Goal: Task Accomplishment & Management: Complete application form

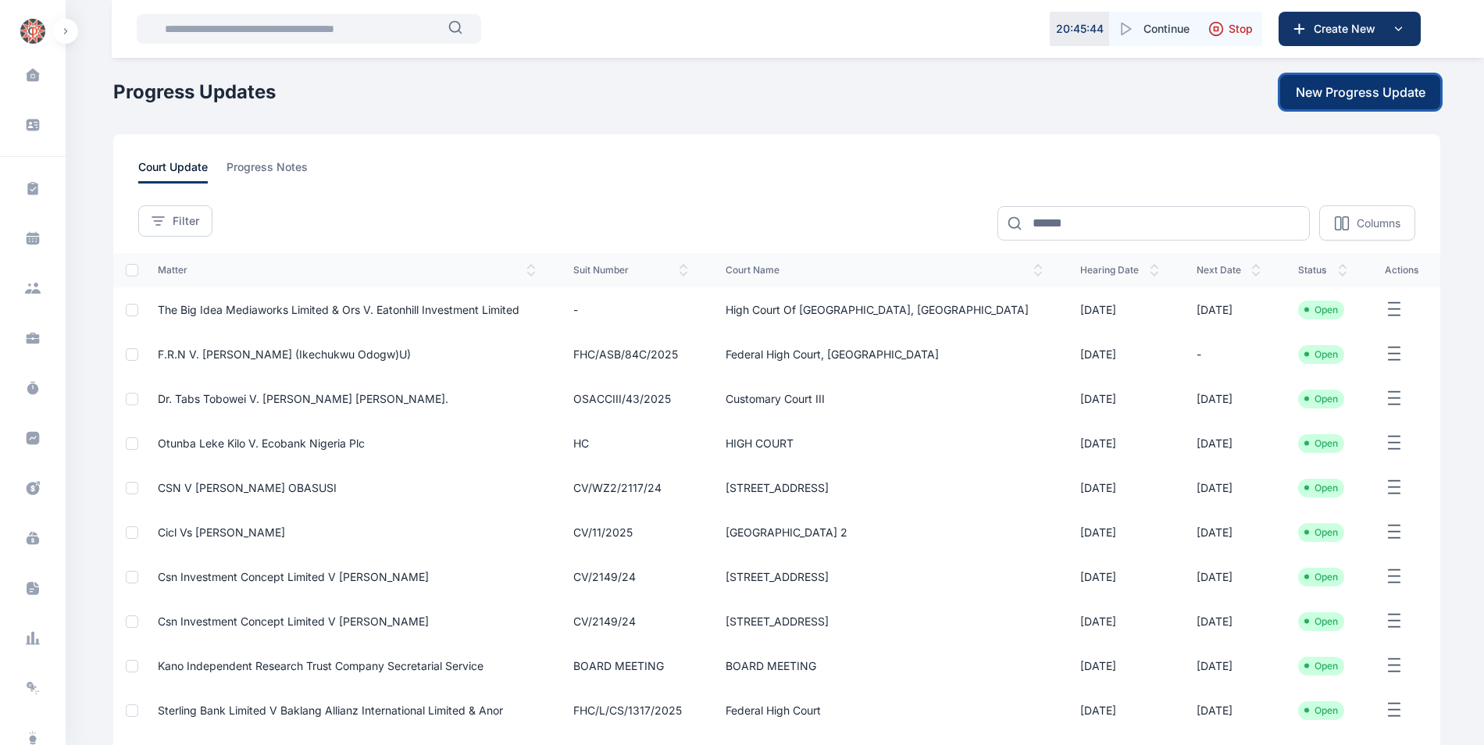
click at [1325, 94] on span "New Progress Update" at bounding box center [1361, 92] width 130 height 19
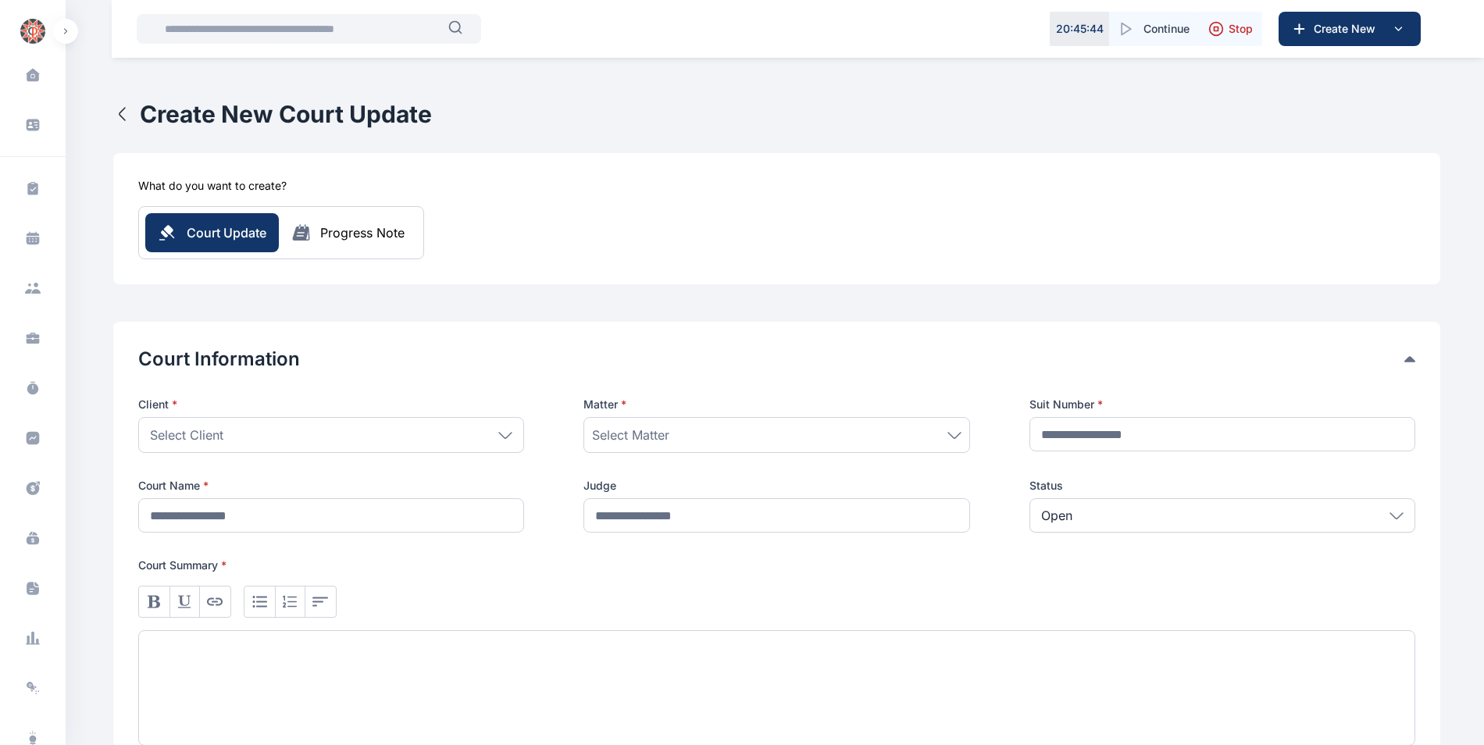
click at [512, 428] on div "Select Client" at bounding box center [331, 435] width 386 height 36
click at [503, 430] on div "Select Client" at bounding box center [331, 435] width 386 height 36
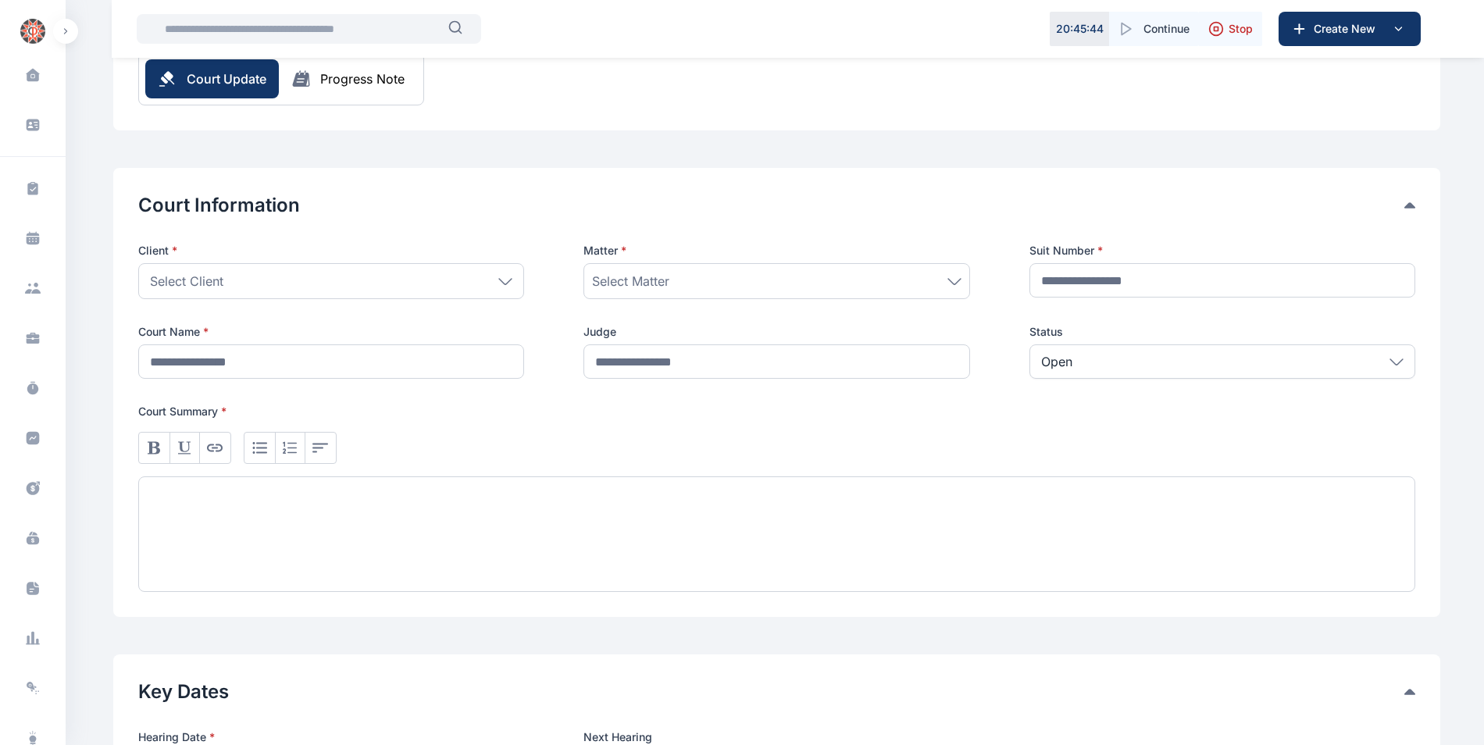
scroll to position [169, 0]
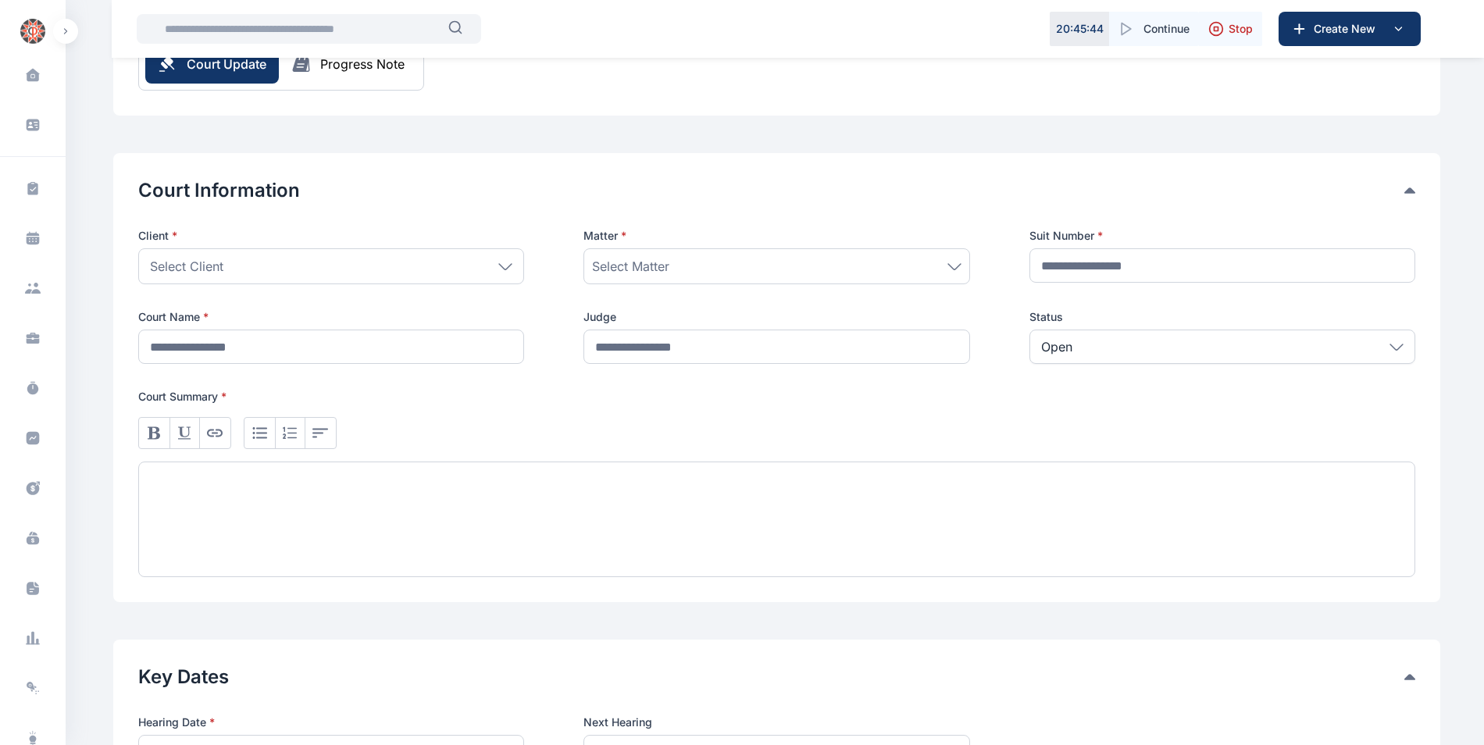
click at [511, 265] on icon at bounding box center [505, 265] width 12 height 5
click at [507, 272] on div "Select Client" at bounding box center [331, 266] width 386 height 36
click at [509, 266] on icon at bounding box center [505, 265] width 12 height 5
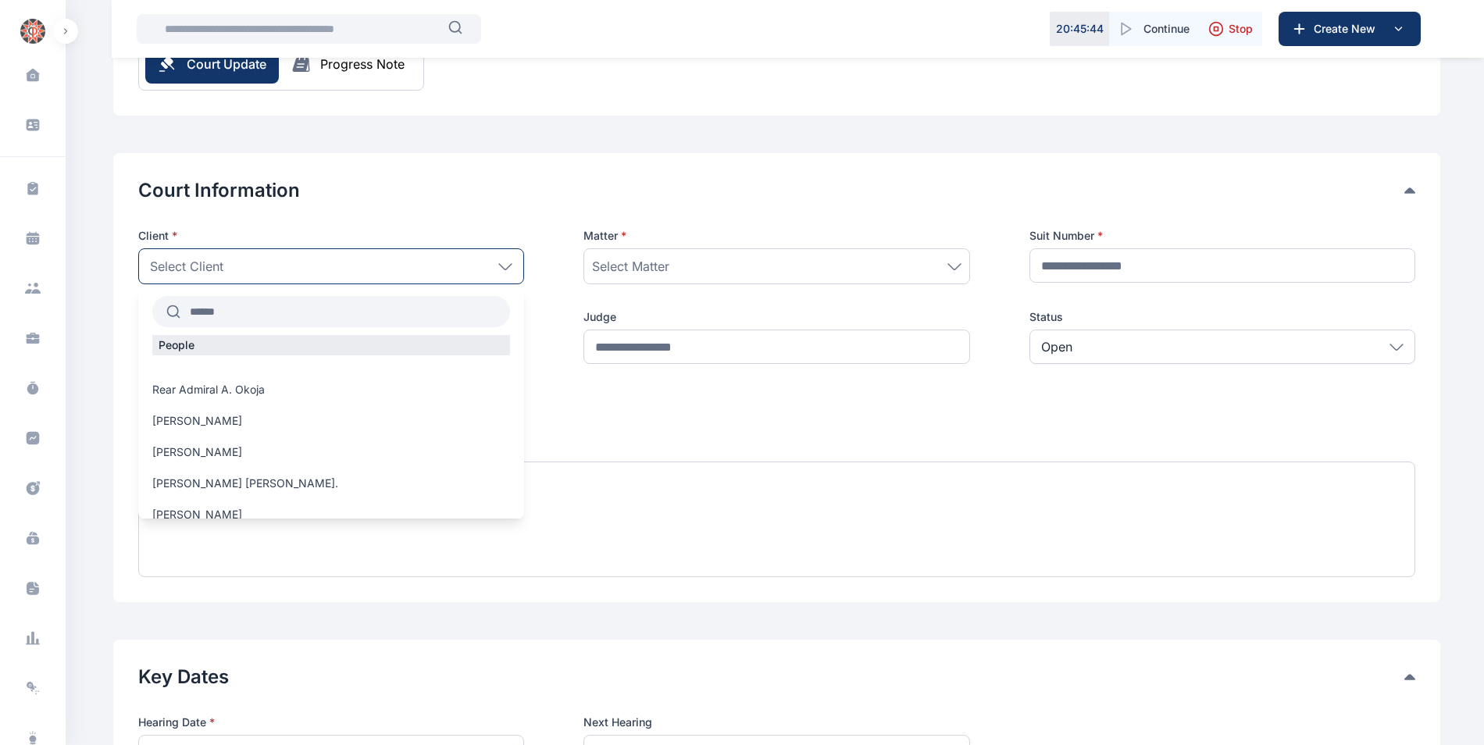
click at [268, 308] on input "text" at bounding box center [345, 312] width 330 height 28
type input "*"
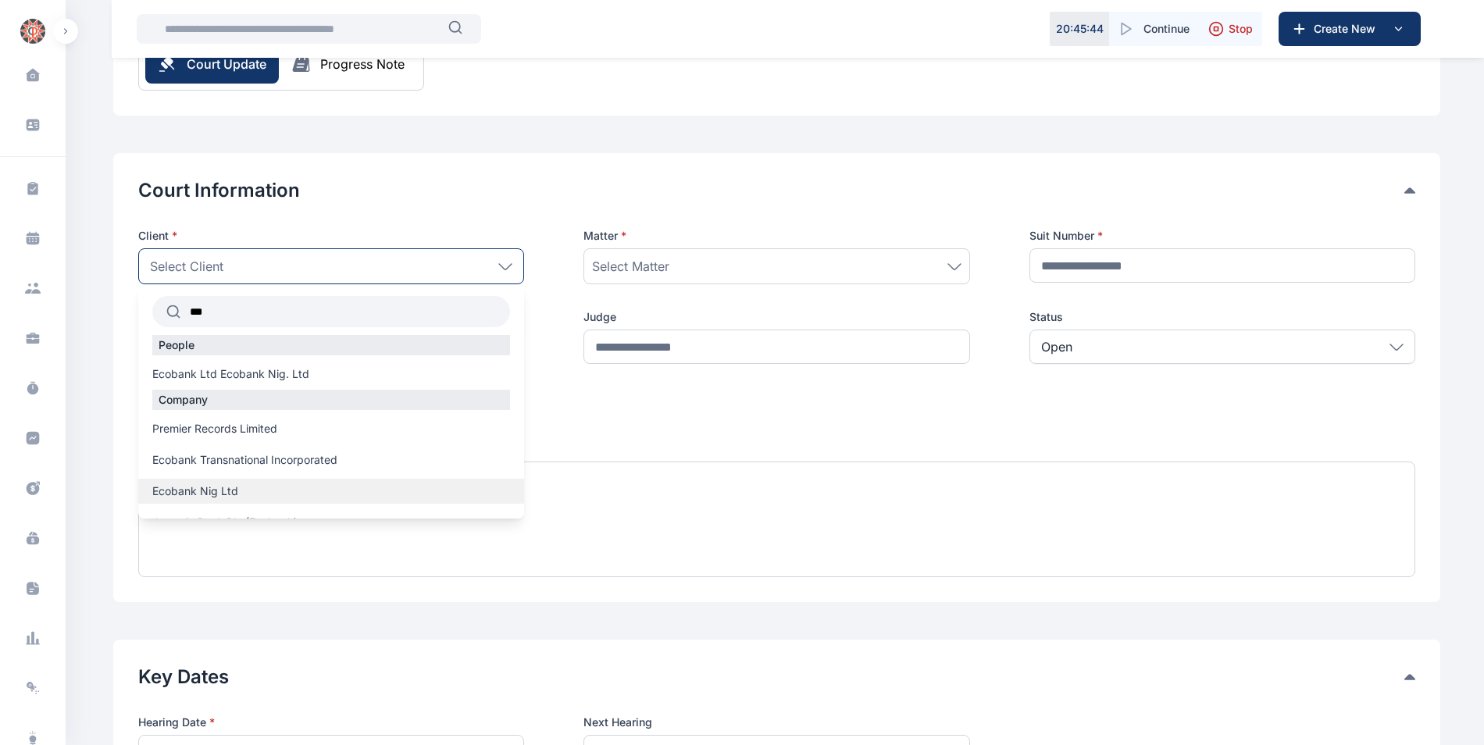
type input "***"
click at [245, 484] on label "Ecobank Nig Ltd" at bounding box center [331, 492] width 386 height 16
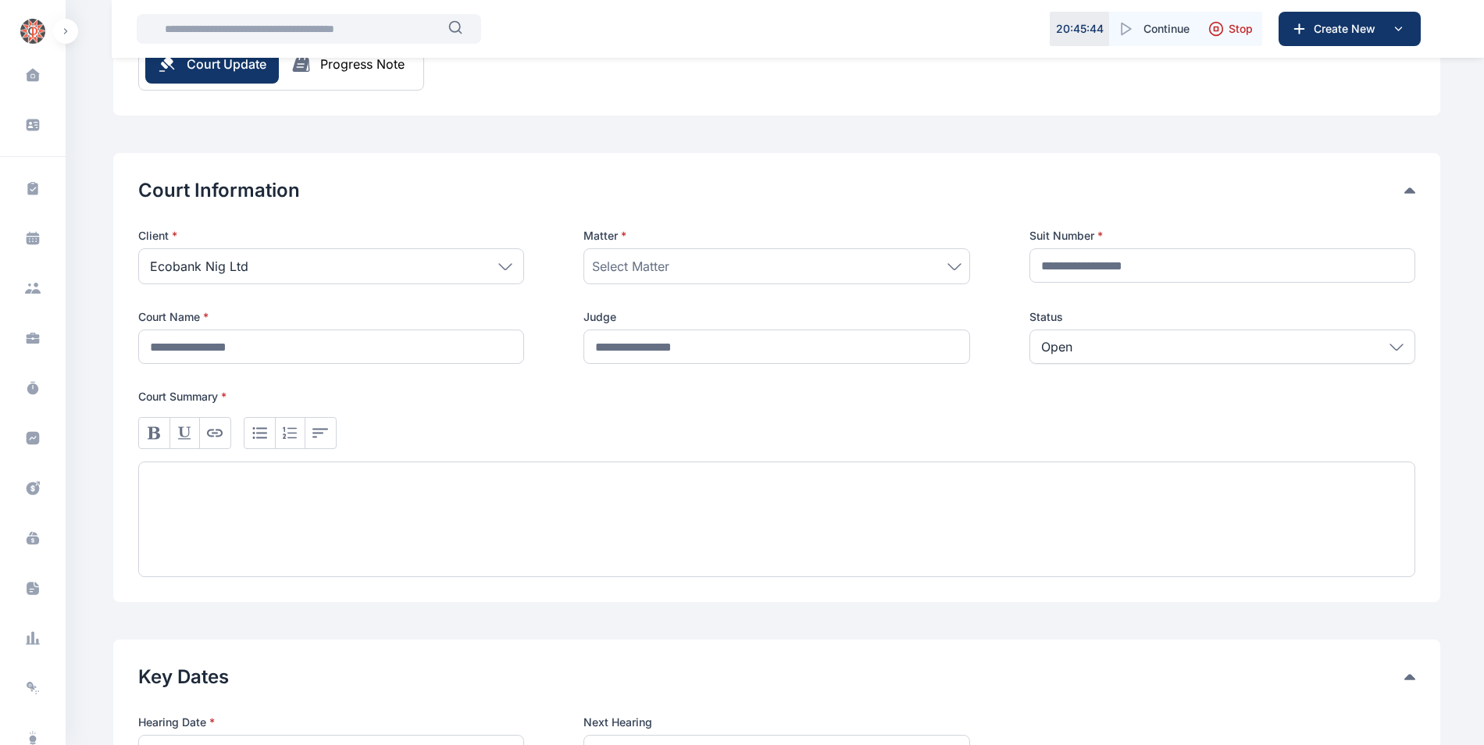
click at [802, 285] on div "Client * Ecobank Nig Ltd *** People Ecobank Ltd Ecobank Nig. Ltd Company Premie…" at bounding box center [776, 296] width 1277 height 136
click at [891, 270] on div "Select Matter" at bounding box center [776, 266] width 369 height 19
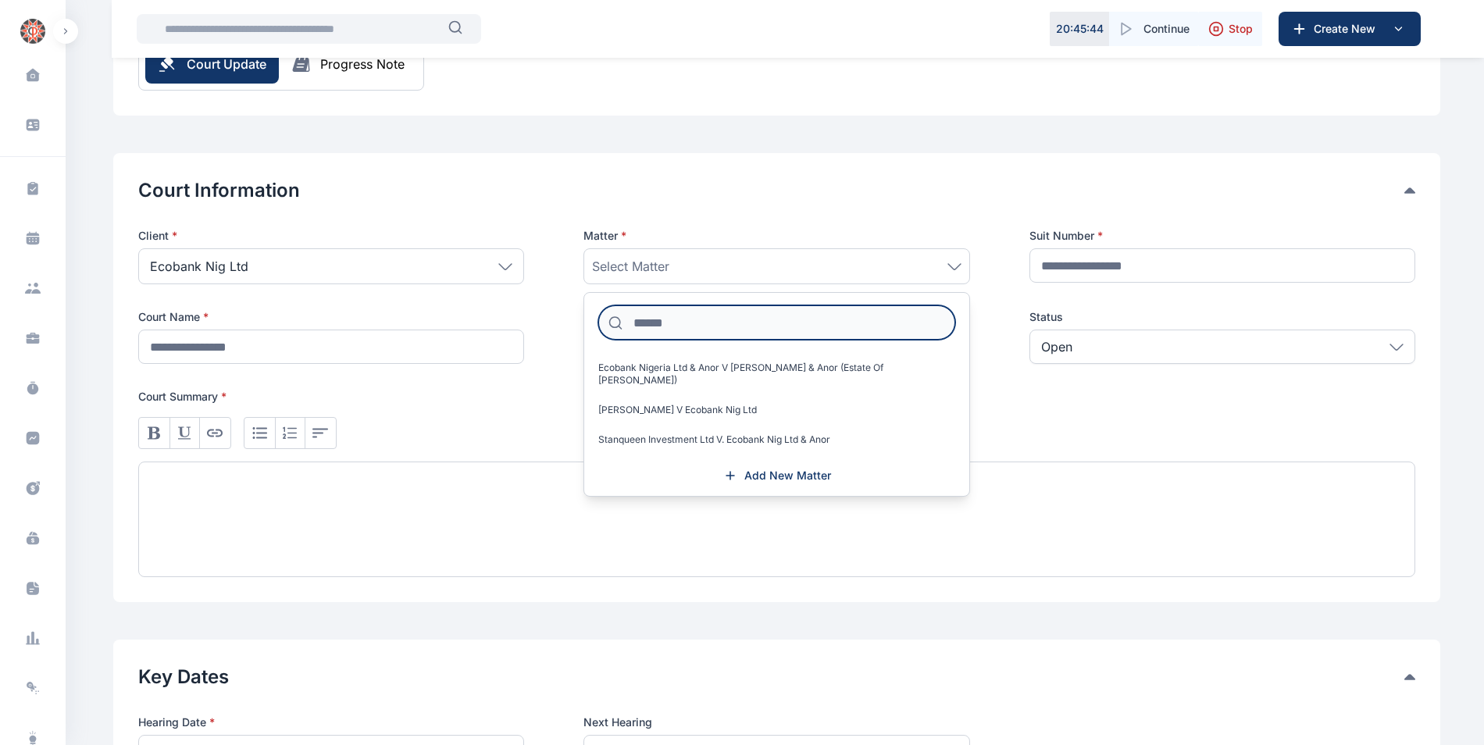
click at [839, 324] on input at bounding box center [776, 322] width 356 height 34
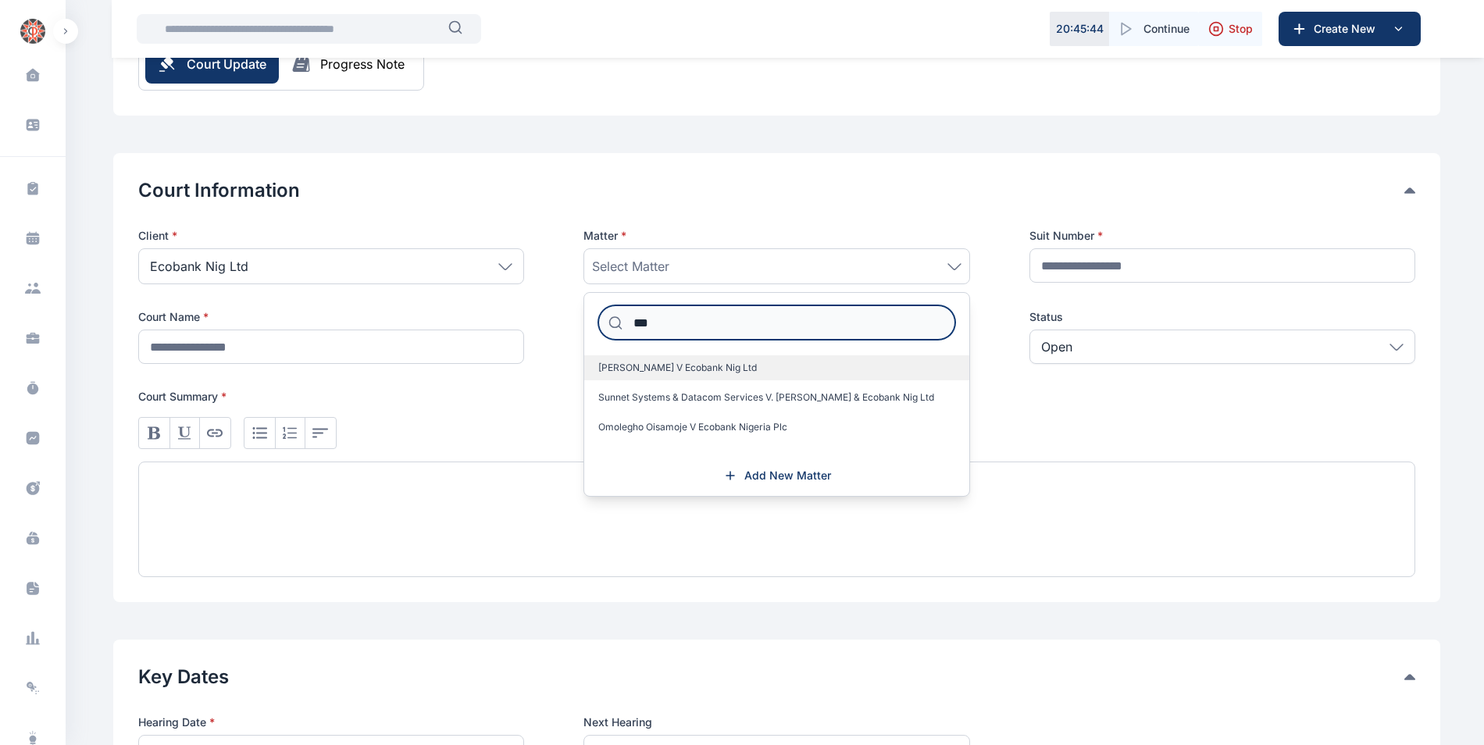
type input "***"
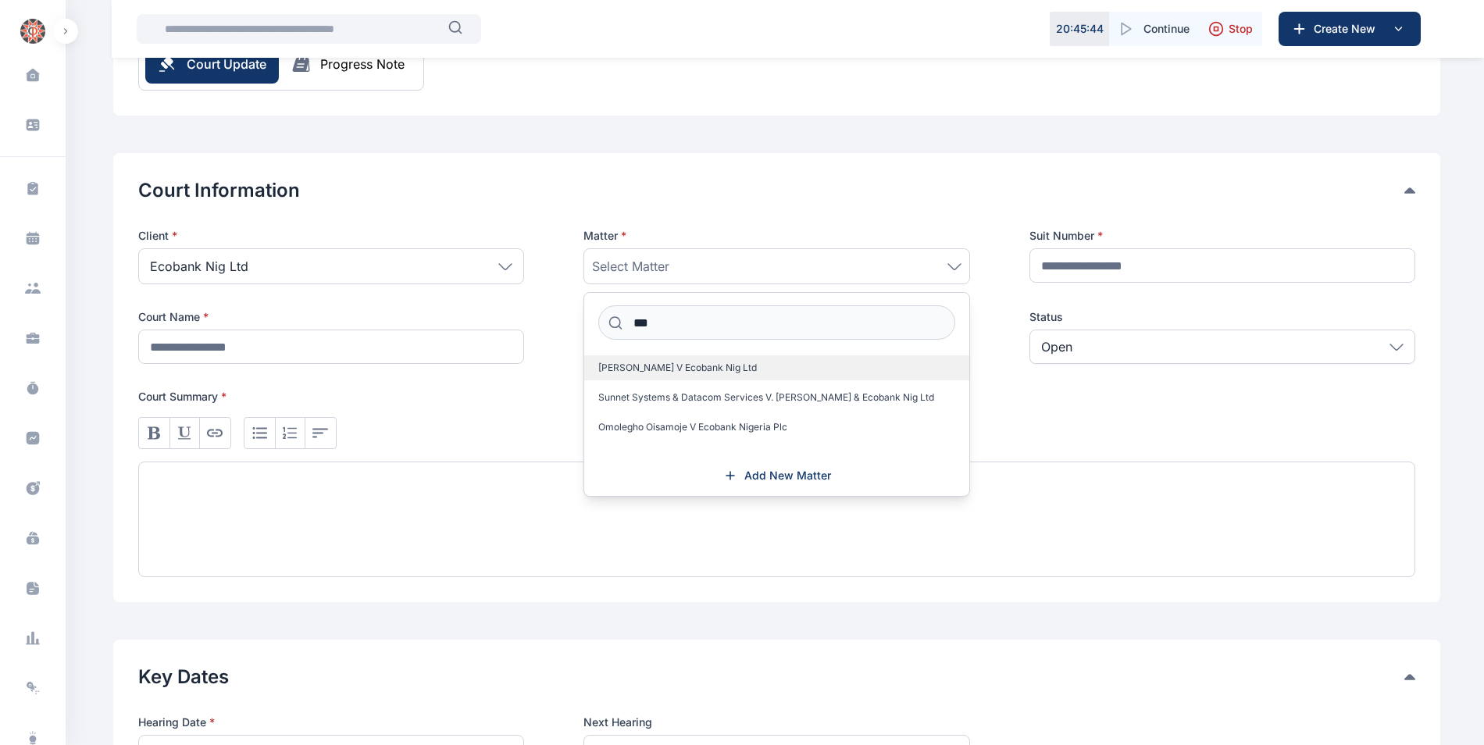
click at [787, 366] on label "Mr. Sam Chukwura V Ecobank Nig Ltd" at bounding box center [776, 367] width 384 height 25
click at [889, 361] on label "Mr. Sam Chukwura V Ecobank Nig Ltd" at bounding box center [776, 367] width 384 height 25
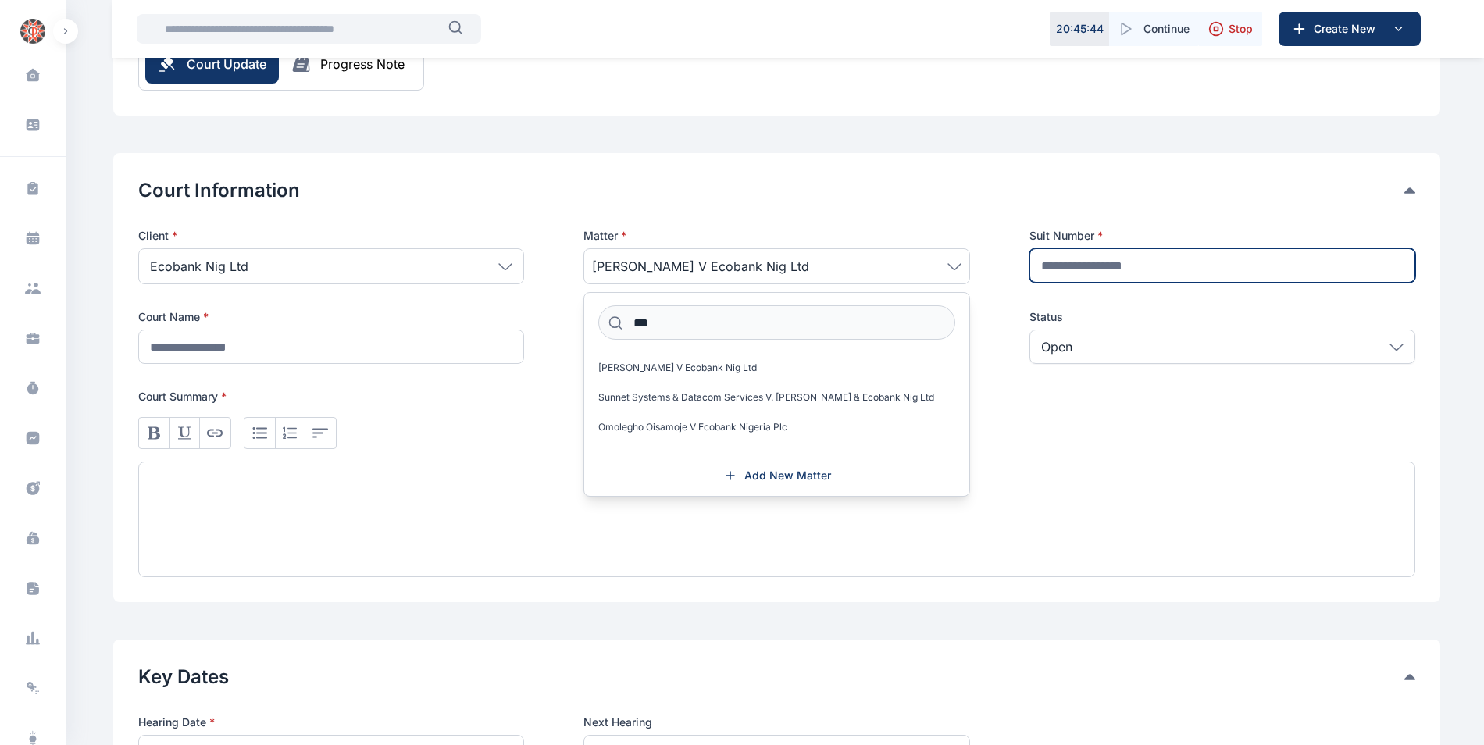
click at [1098, 257] on input "text" at bounding box center [1223, 265] width 386 height 34
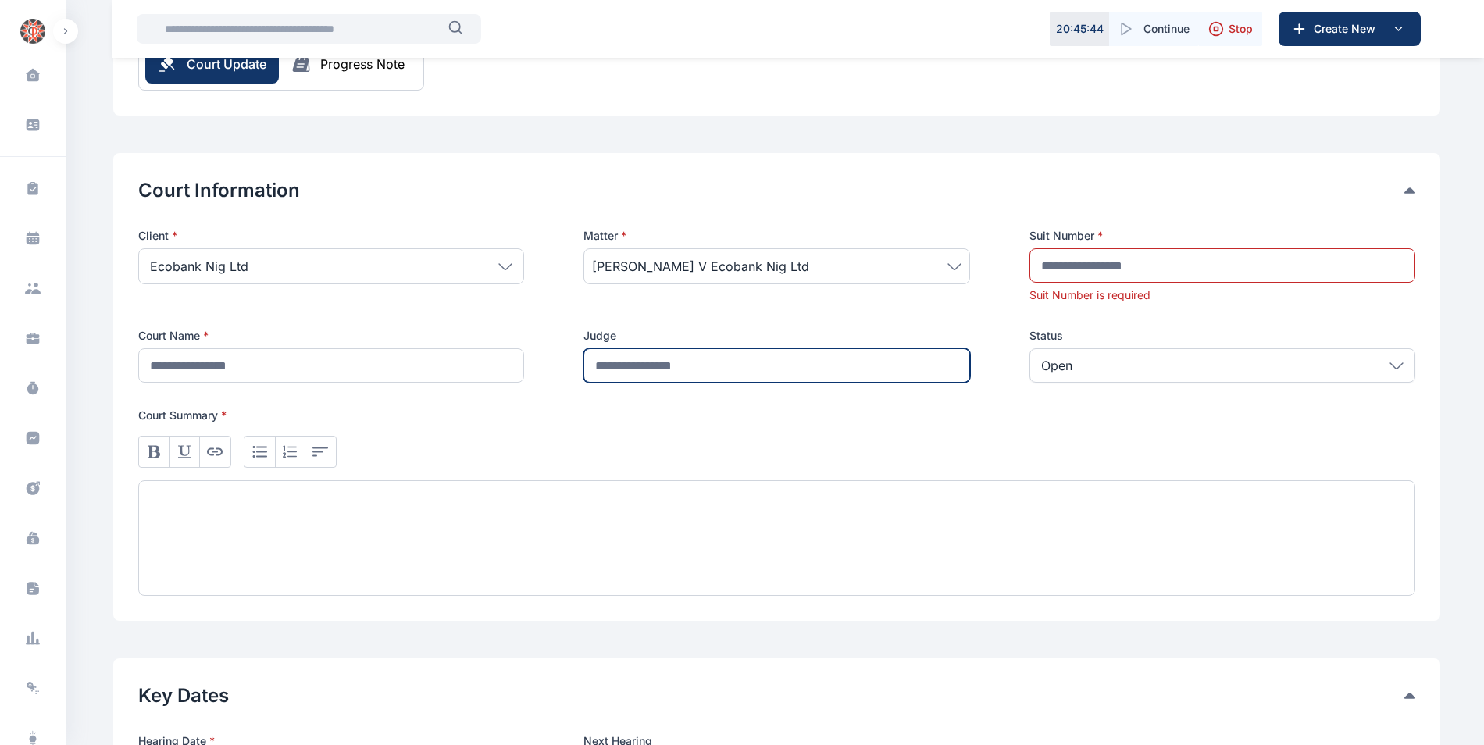
click at [658, 348] on input "text" at bounding box center [777, 365] width 386 height 34
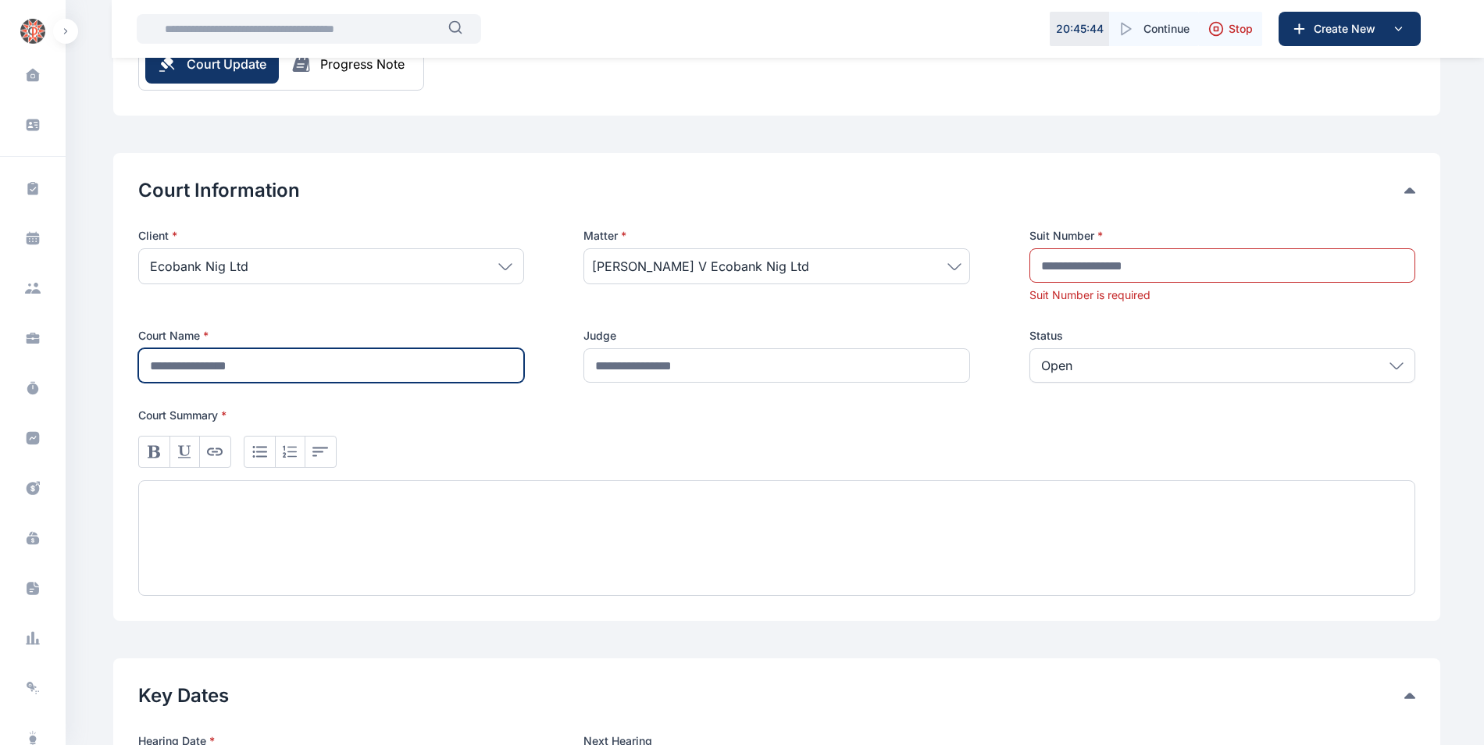
click at [397, 364] on input "text" at bounding box center [331, 365] width 386 height 34
type input "**********"
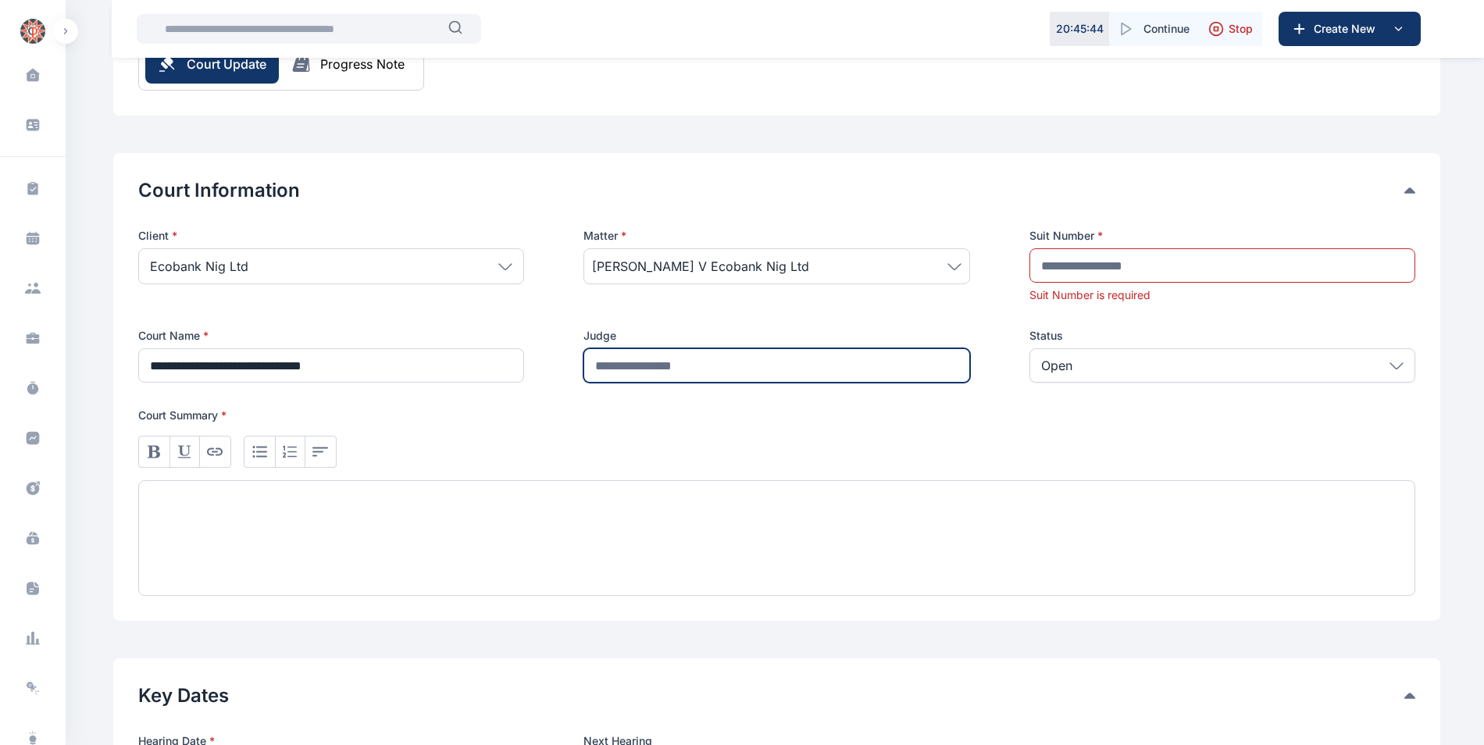
click at [643, 367] on input "text" at bounding box center [777, 365] width 386 height 34
type input "*"
click at [348, 535] on div at bounding box center [776, 538] width 1277 height 116
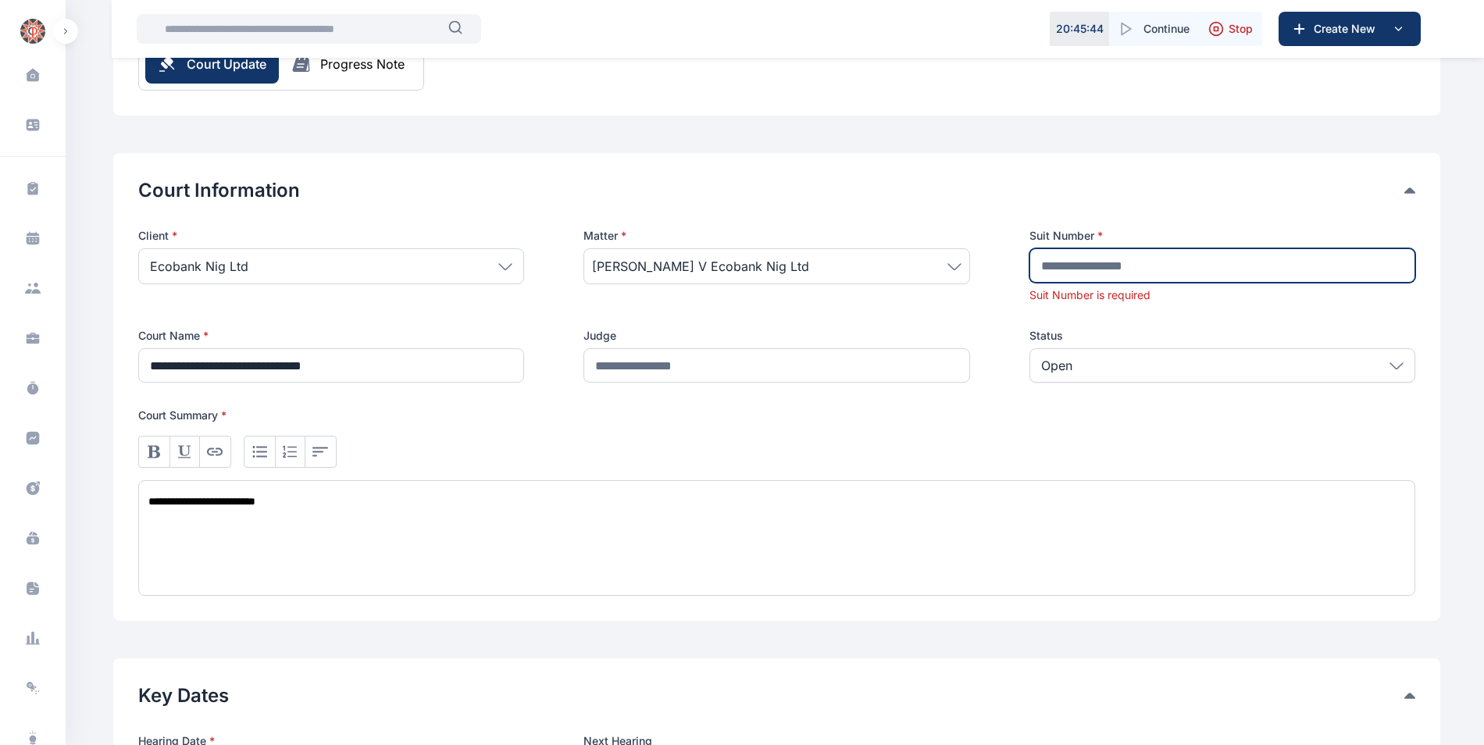
click at [1261, 268] on input "text" at bounding box center [1223, 265] width 386 height 34
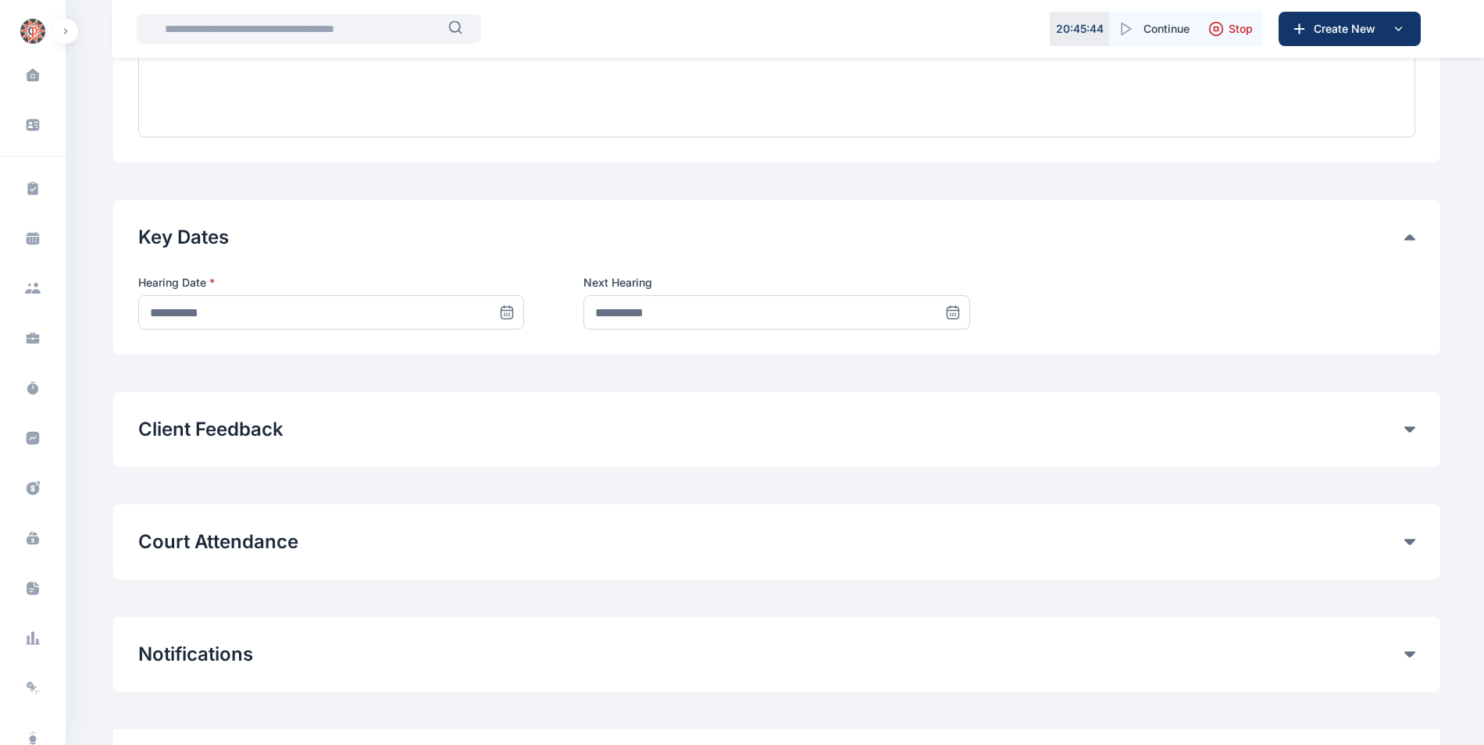
scroll to position [636, 0]
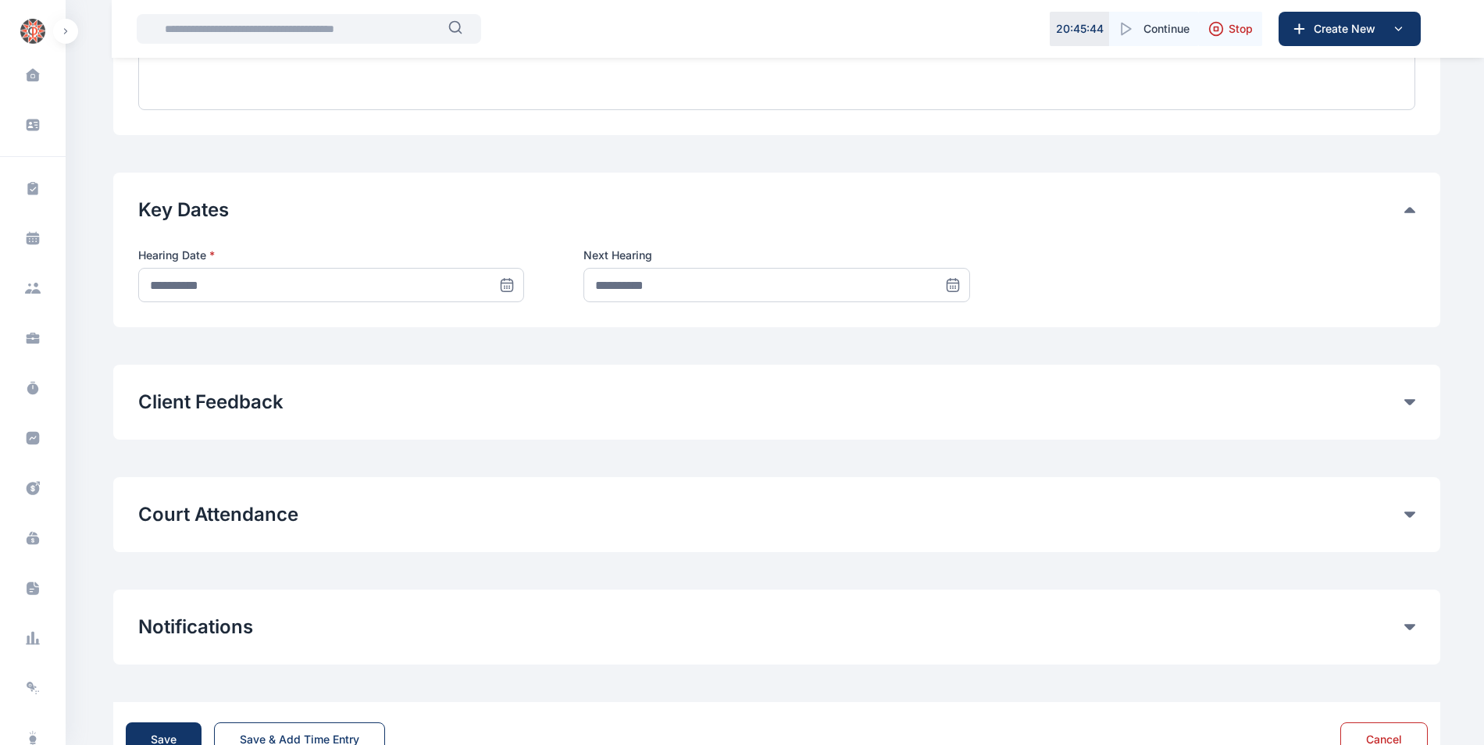
type input "*"
click at [954, 284] on icon at bounding box center [952, 284] width 11 height 0
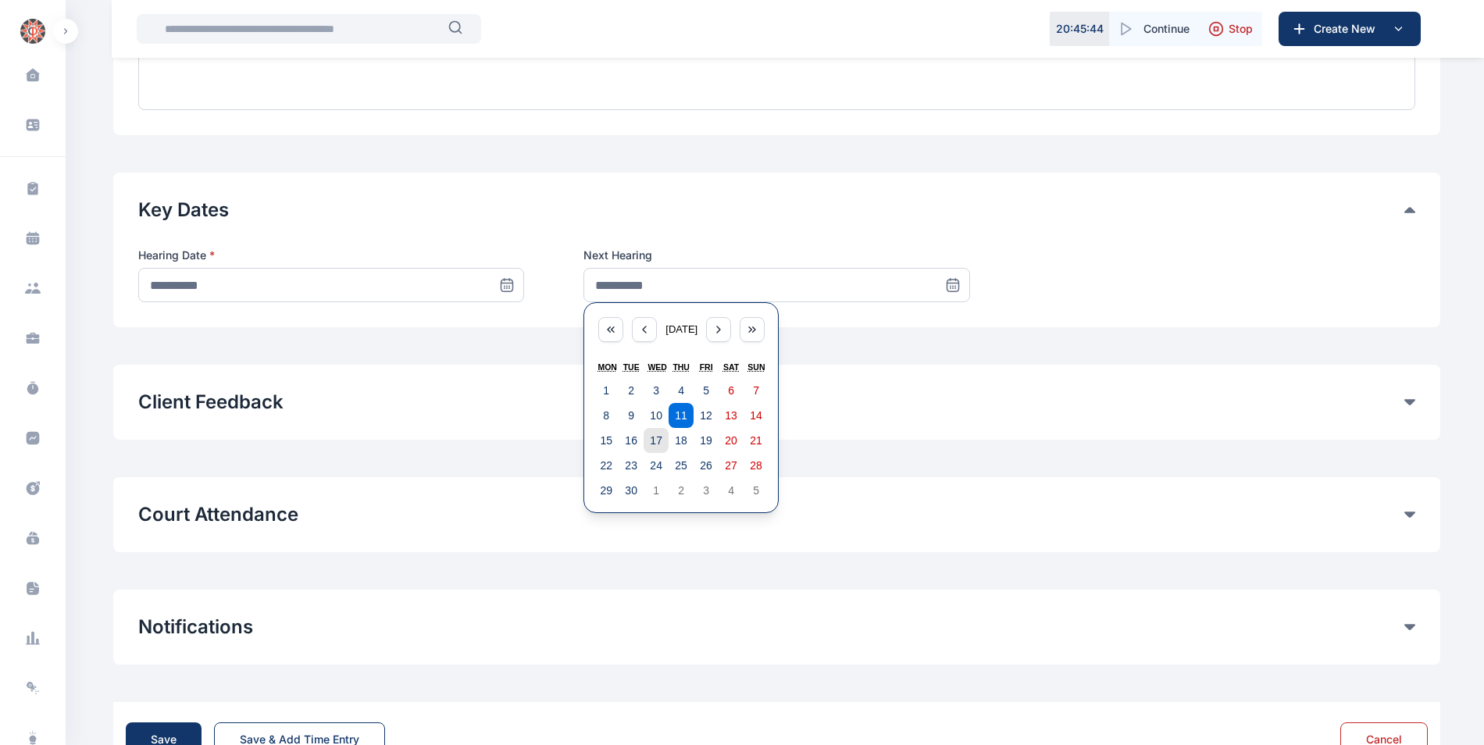
click at [651, 436] on abbr "17" at bounding box center [656, 440] width 12 height 12
type input "**********"
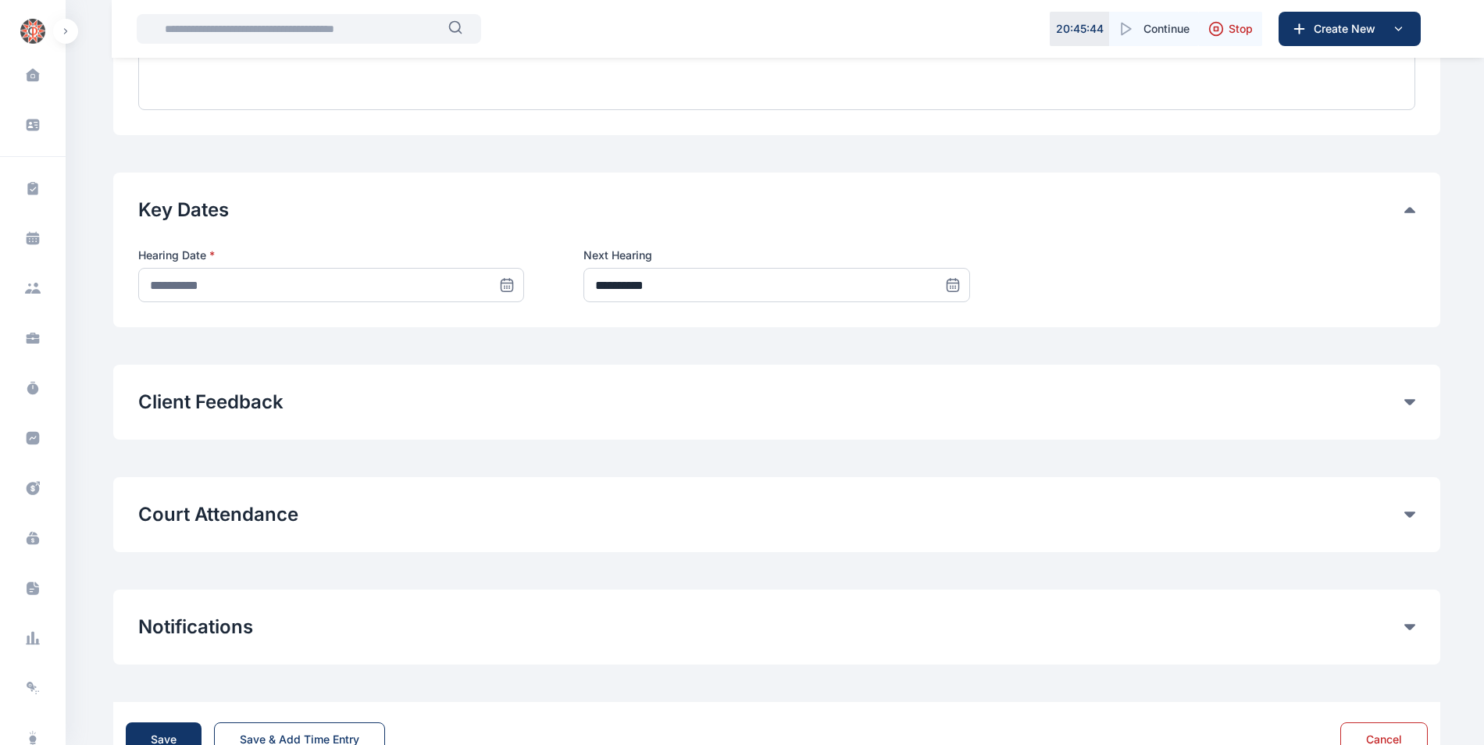
click at [504, 291] on icon at bounding box center [508, 286] width 12 height 12
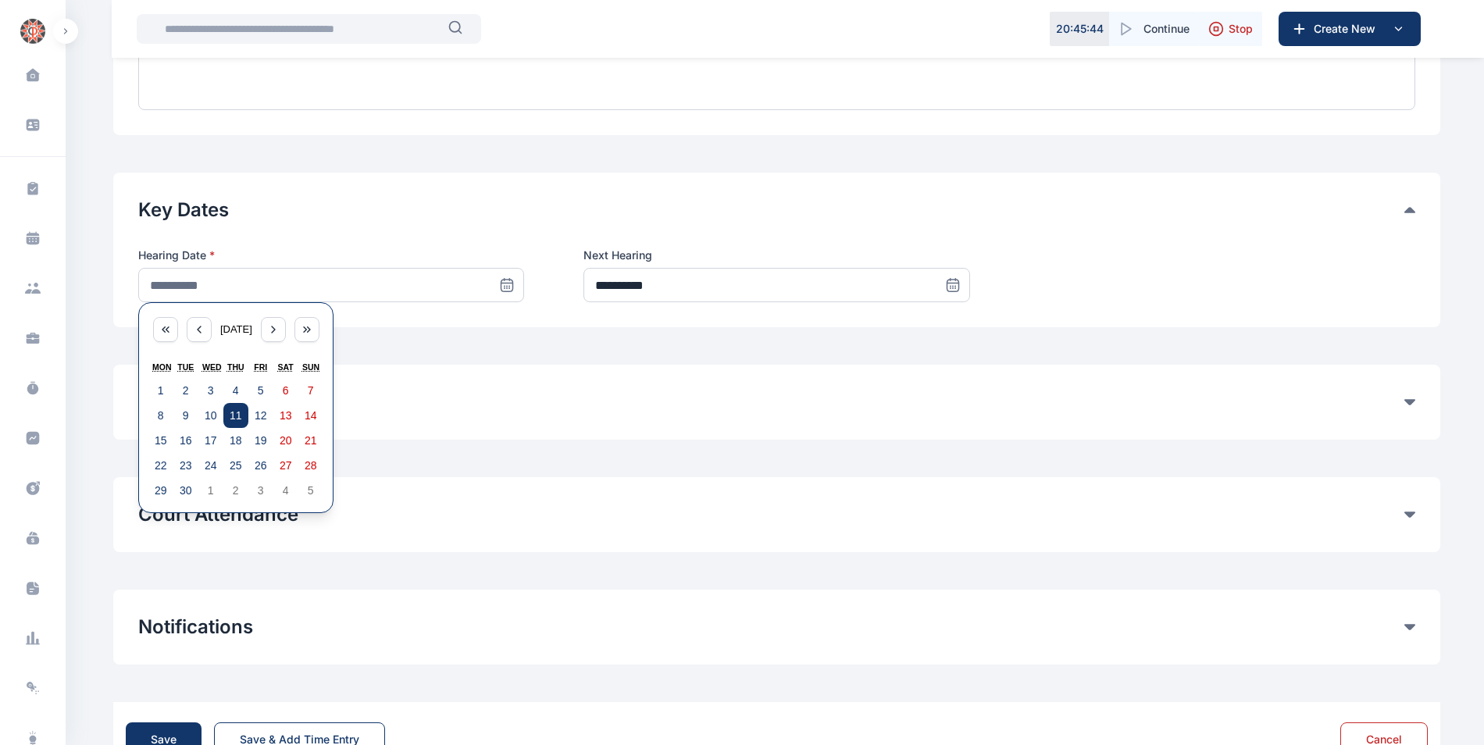
click at [233, 417] on abbr "11" at bounding box center [236, 415] width 12 height 12
type input "**********"
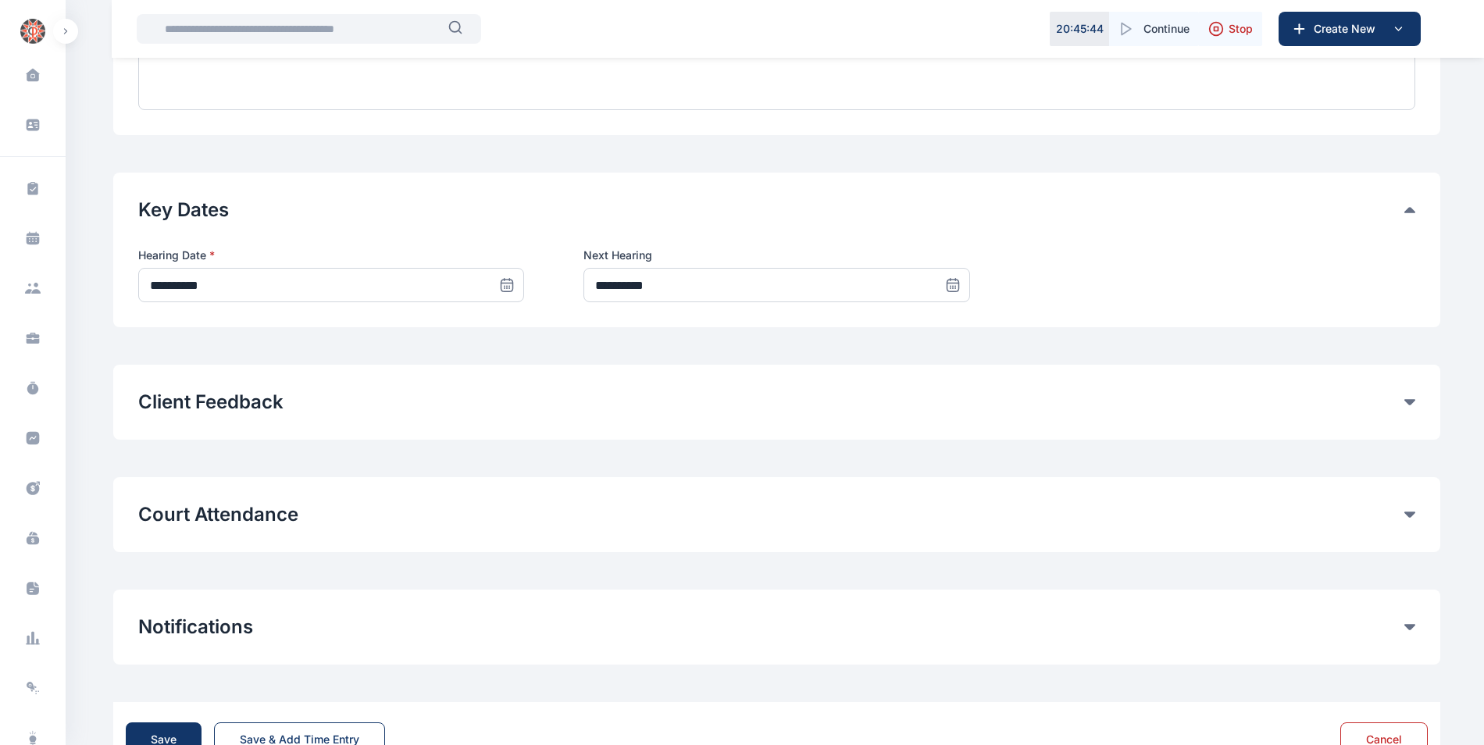
scroll to position [693, 0]
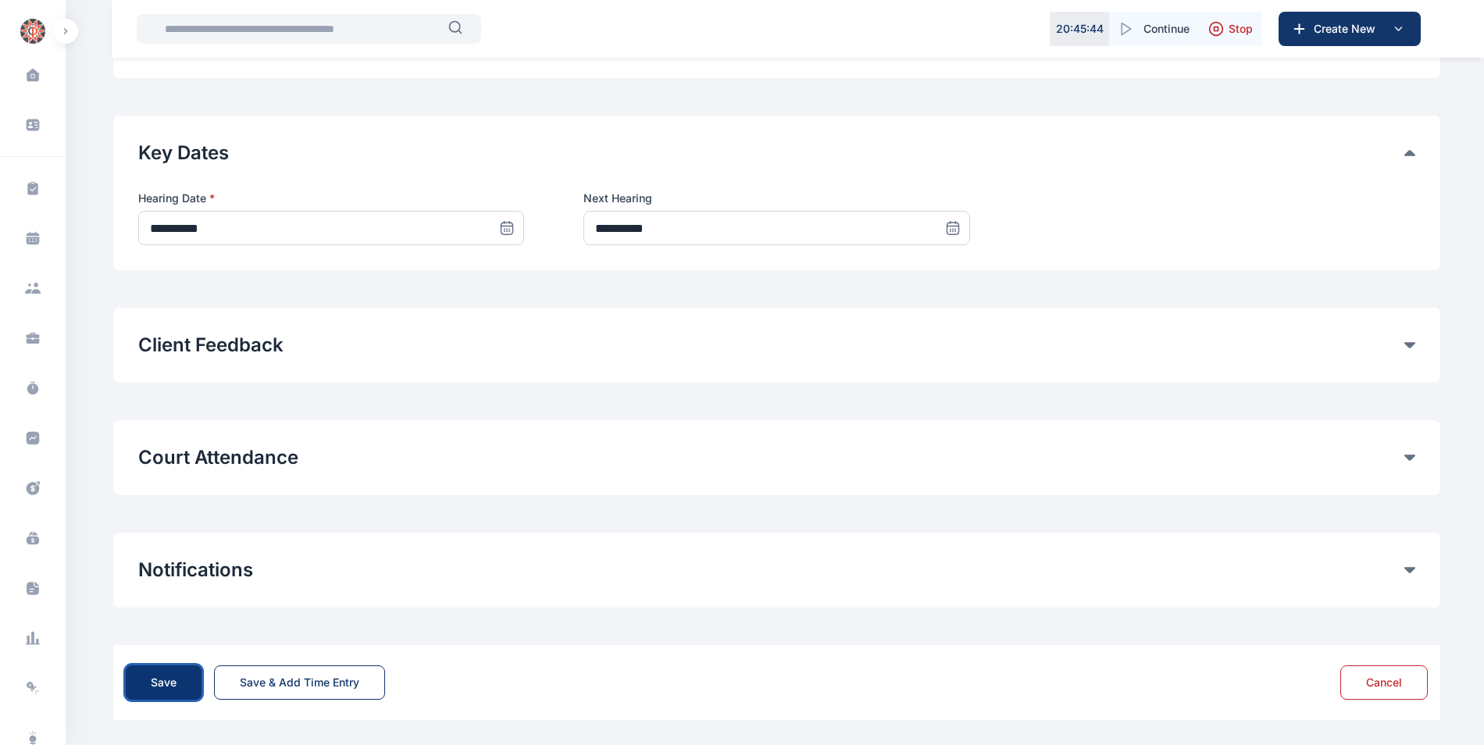
click at [151, 684] on div "Save" at bounding box center [164, 683] width 26 height 16
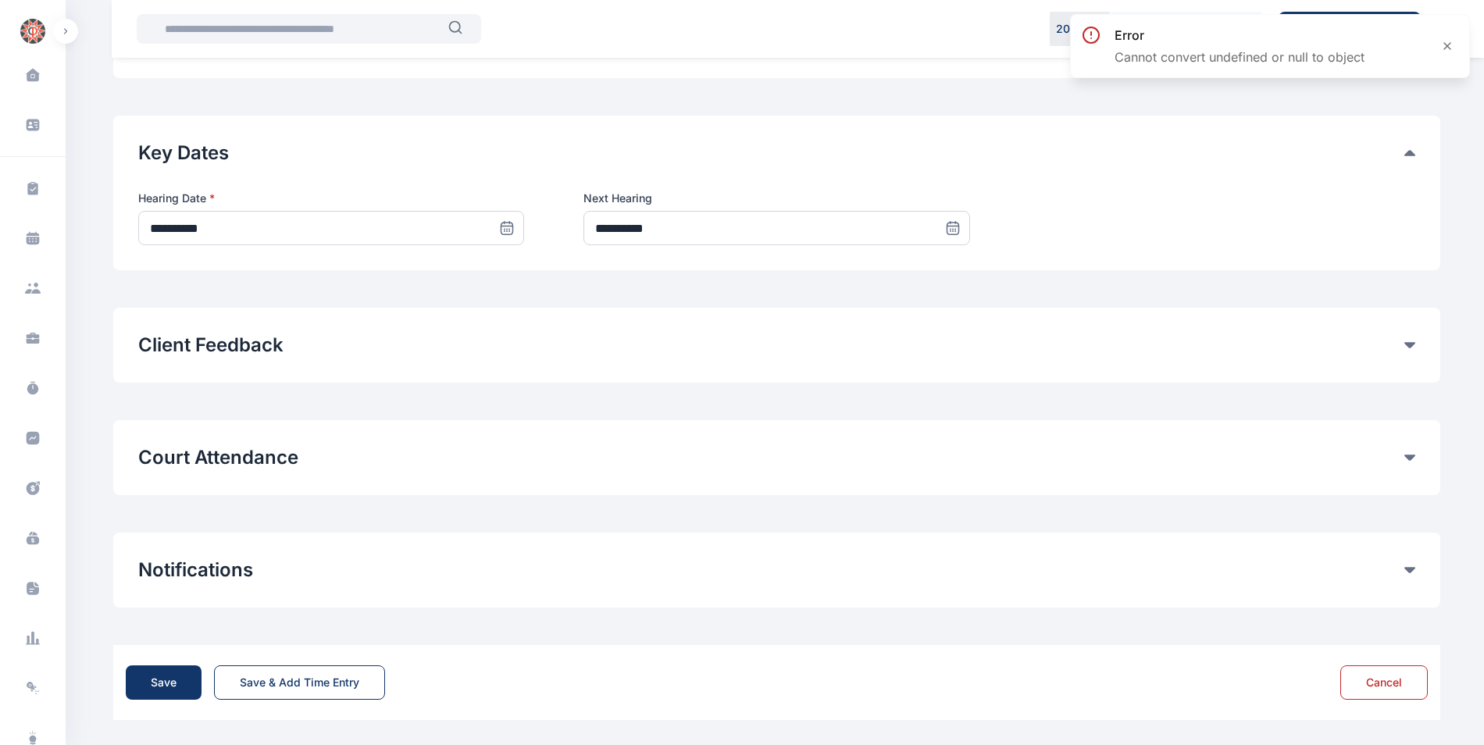
click at [938, 466] on button "Court Attendance" at bounding box center [771, 457] width 1266 height 25
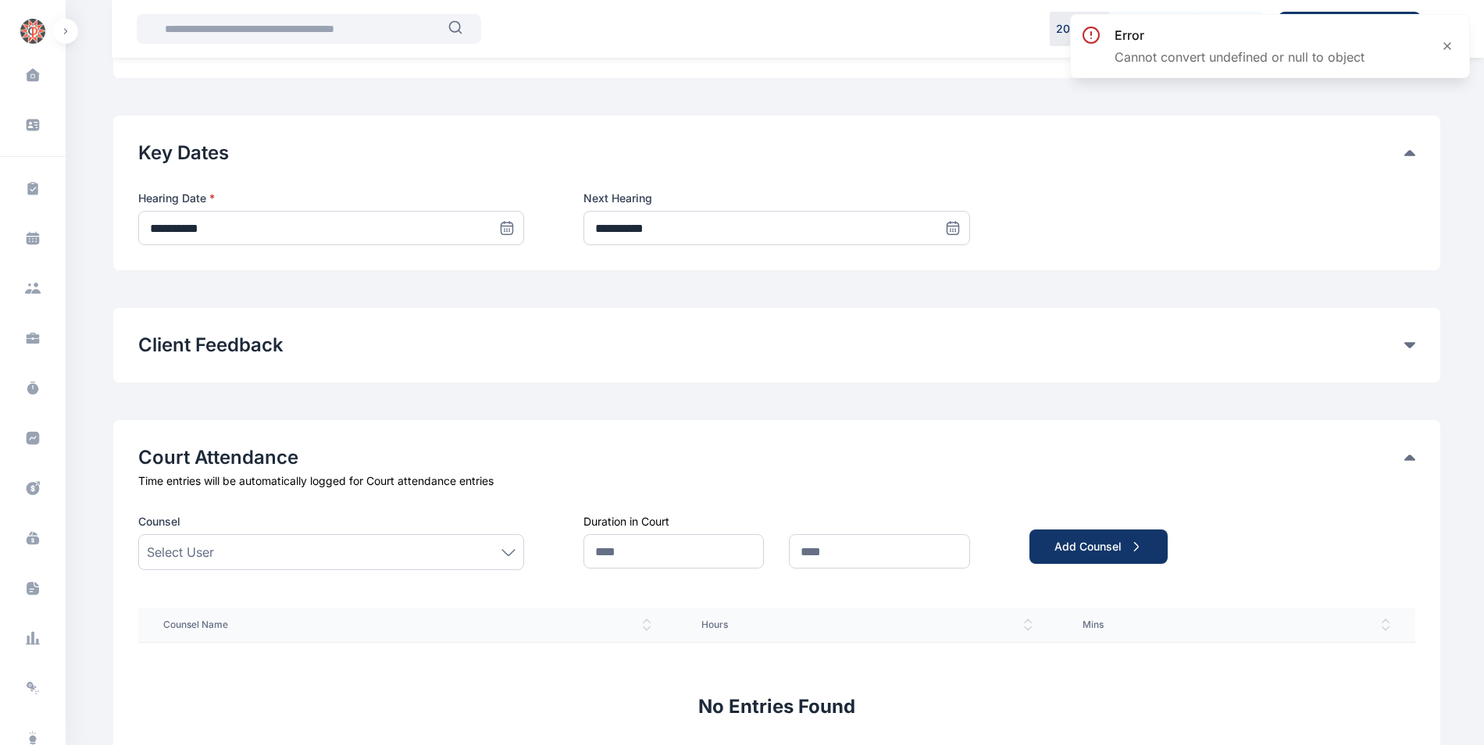
click at [938, 466] on button "Court Attendance" at bounding box center [771, 457] width 1266 height 25
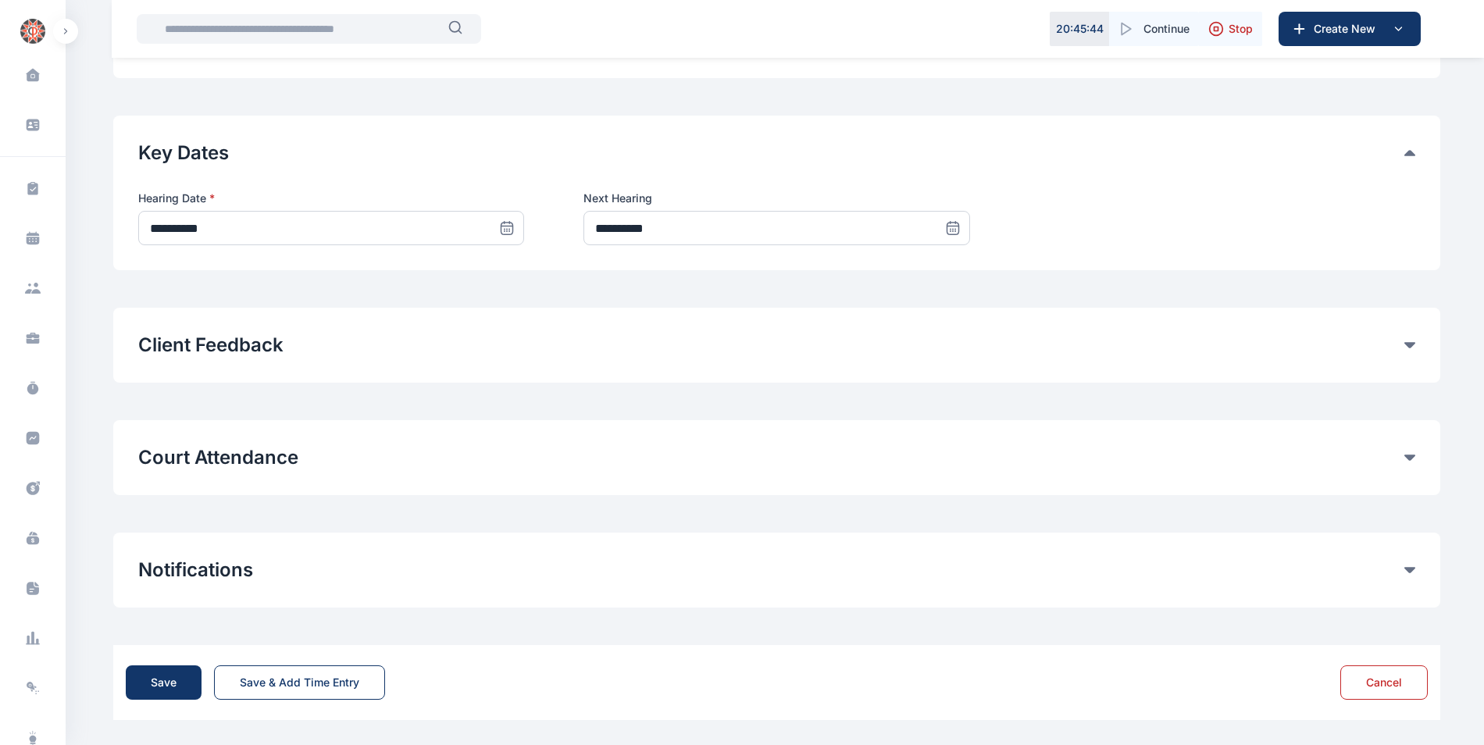
click at [1225, 451] on button "Court Attendance" at bounding box center [771, 457] width 1266 height 25
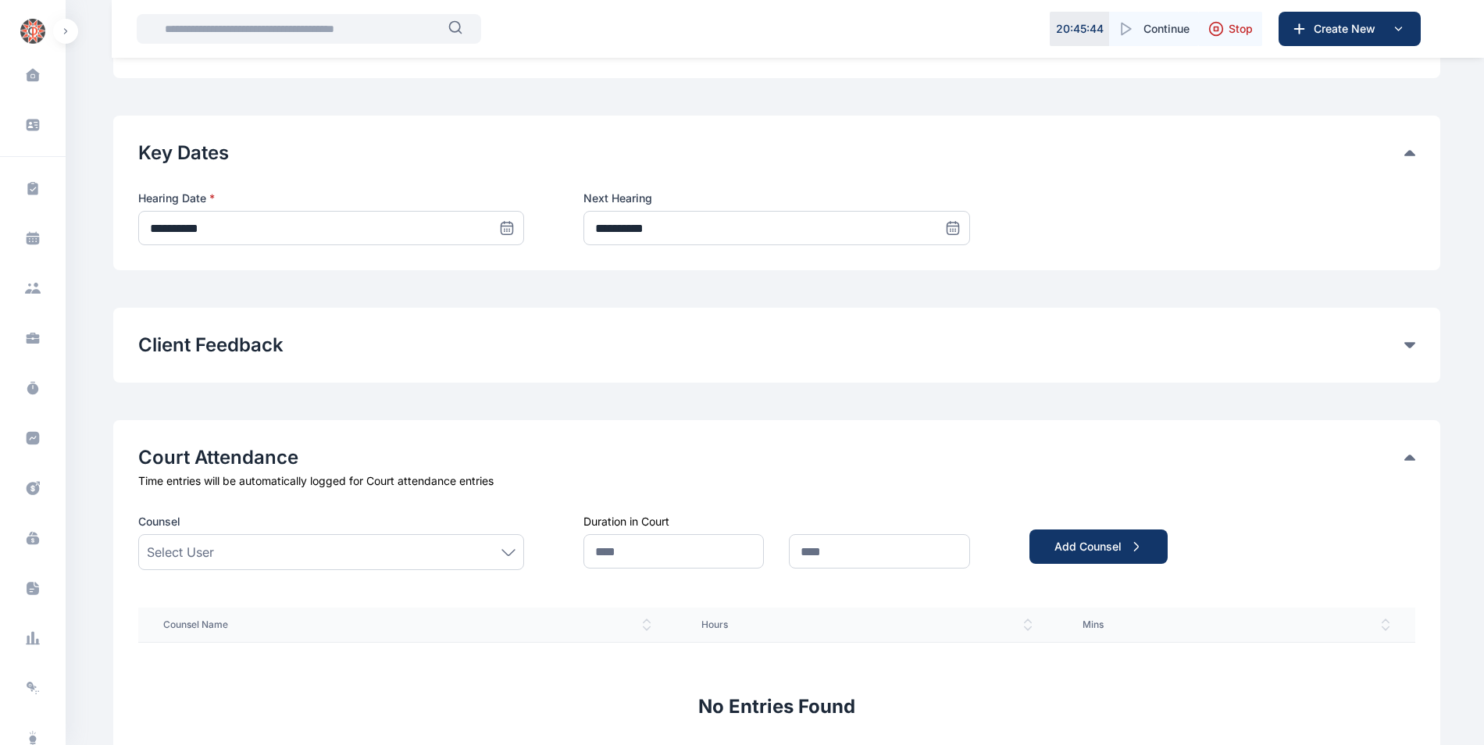
click at [1225, 451] on button "Court Attendance" at bounding box center [771, 457] width 1266 height 25
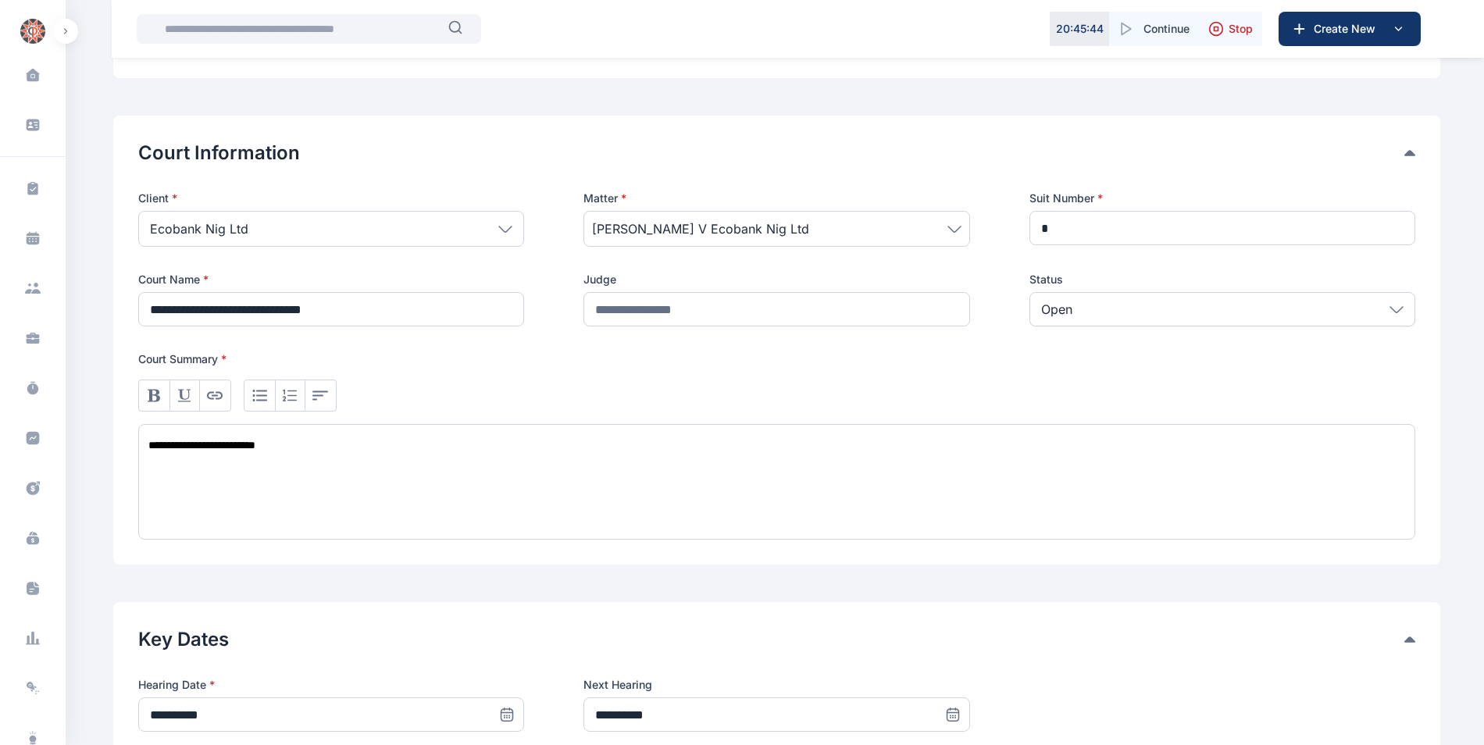
scroll to position [184, 0]
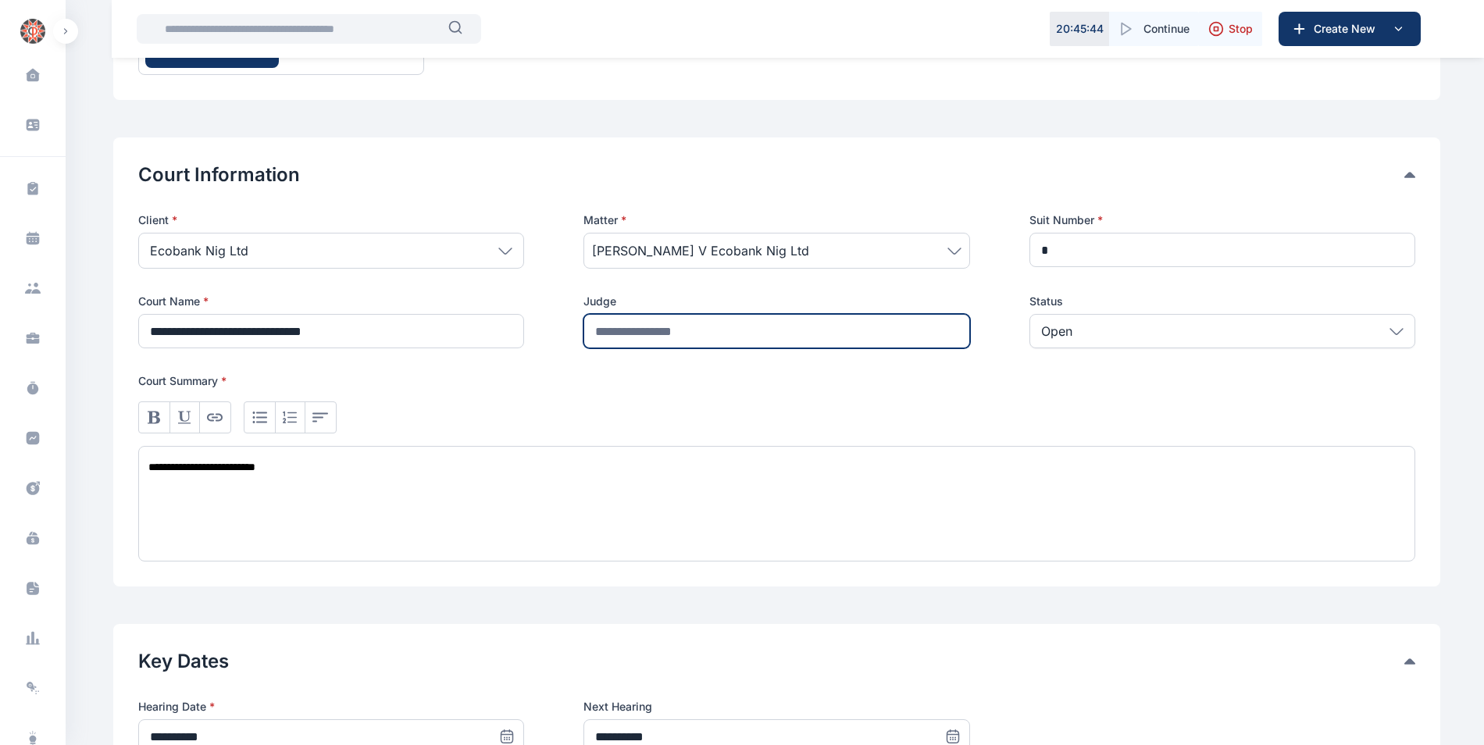
click at [719, 333] on input "text" at bounding box center [777, 331] width 386 height 34
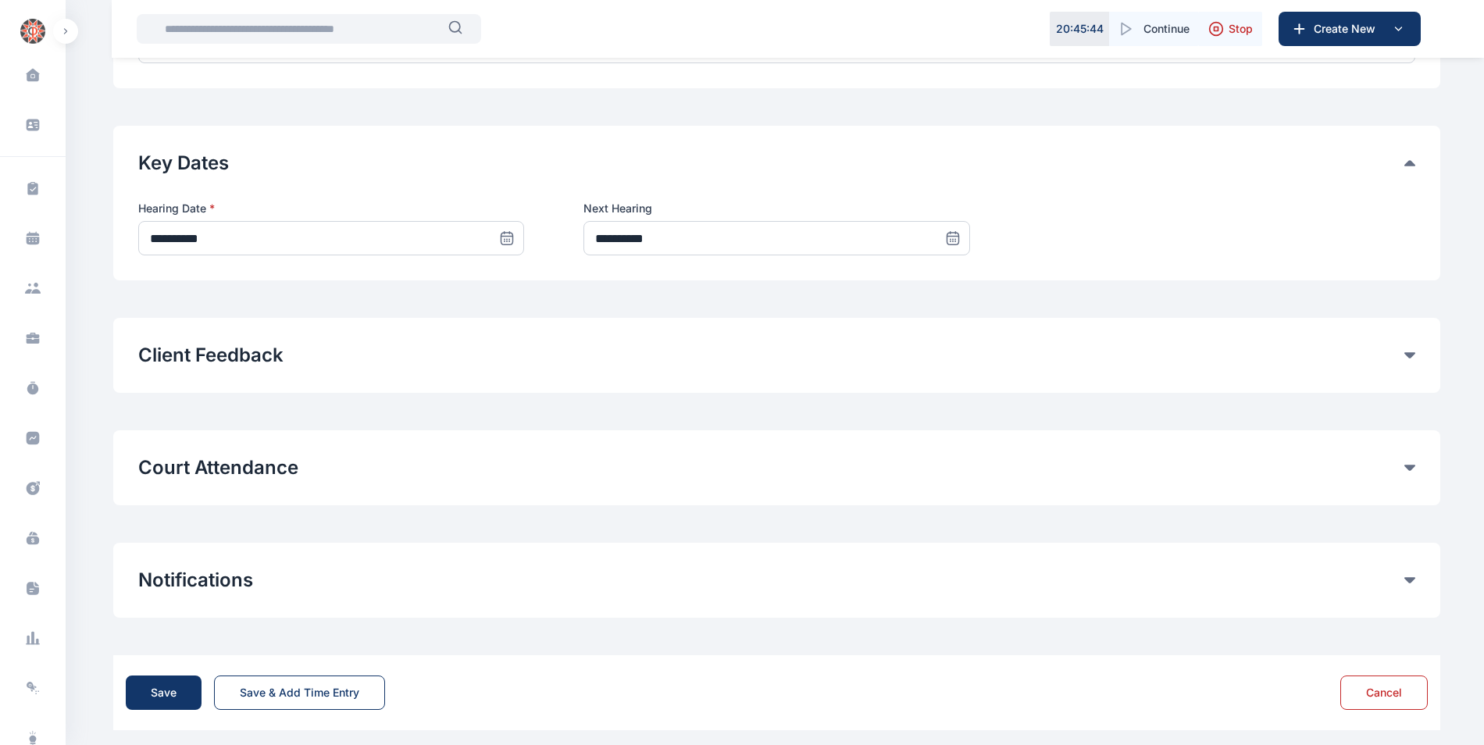
scroll to position [693, 0]
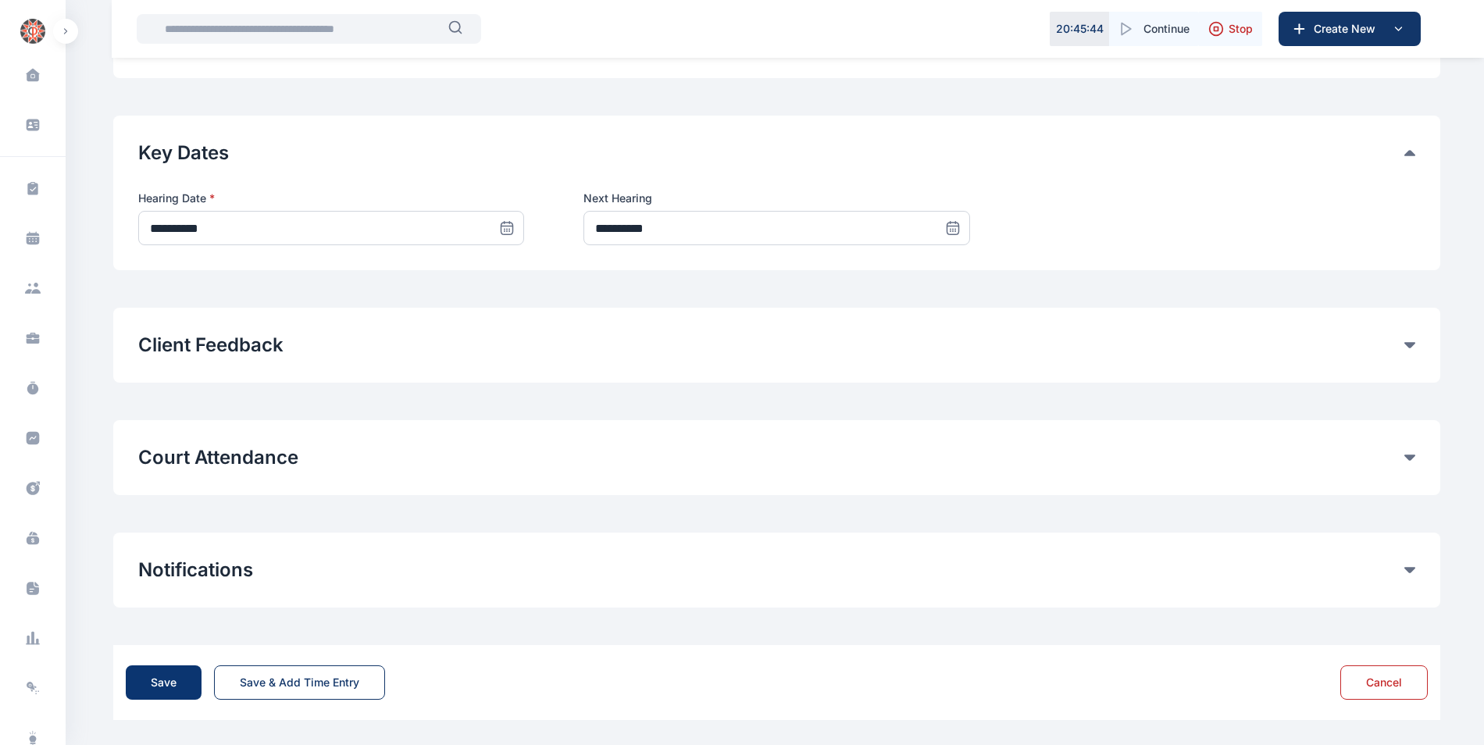
type input "*"
click at [162, 687] on div "Save" at bounding box center [164, 683] width 26 height 16
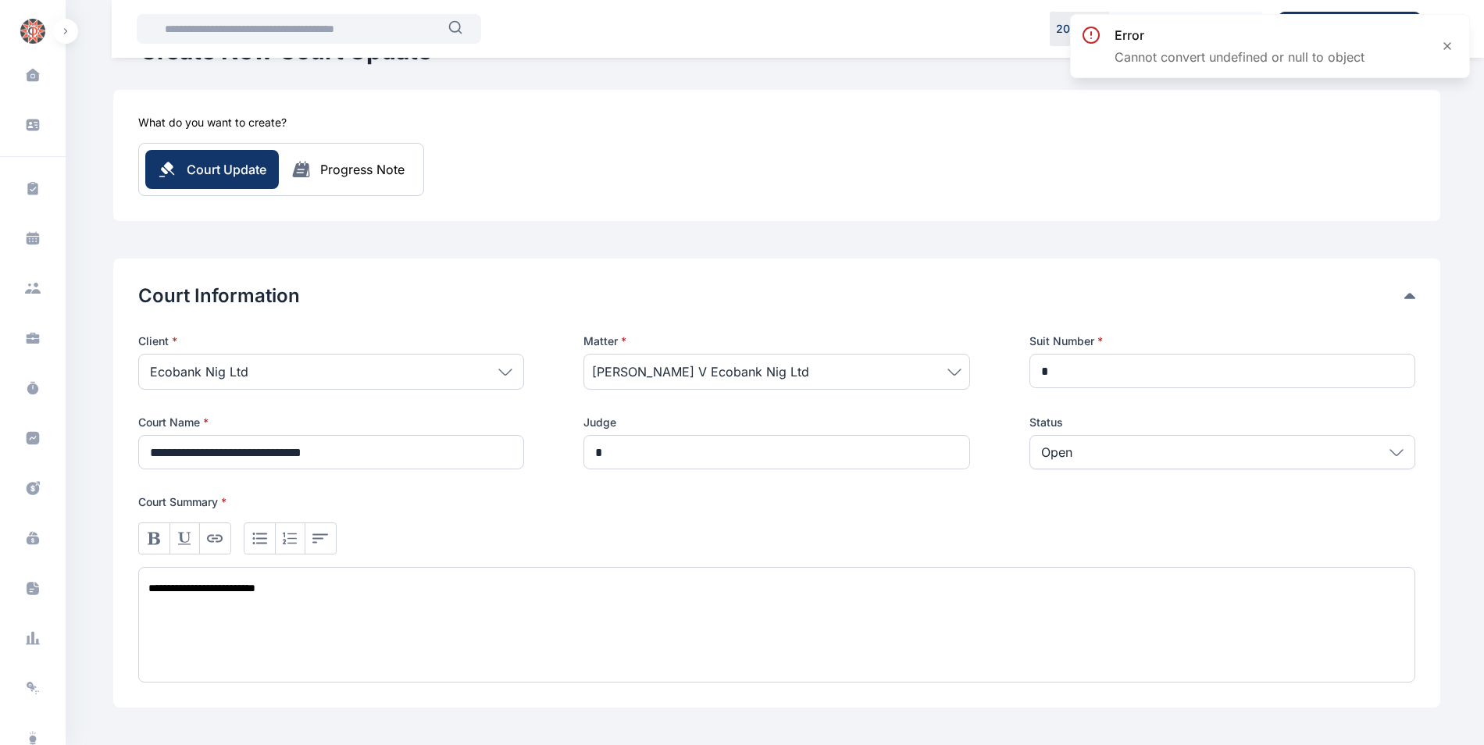
scroll to position [0, 0]
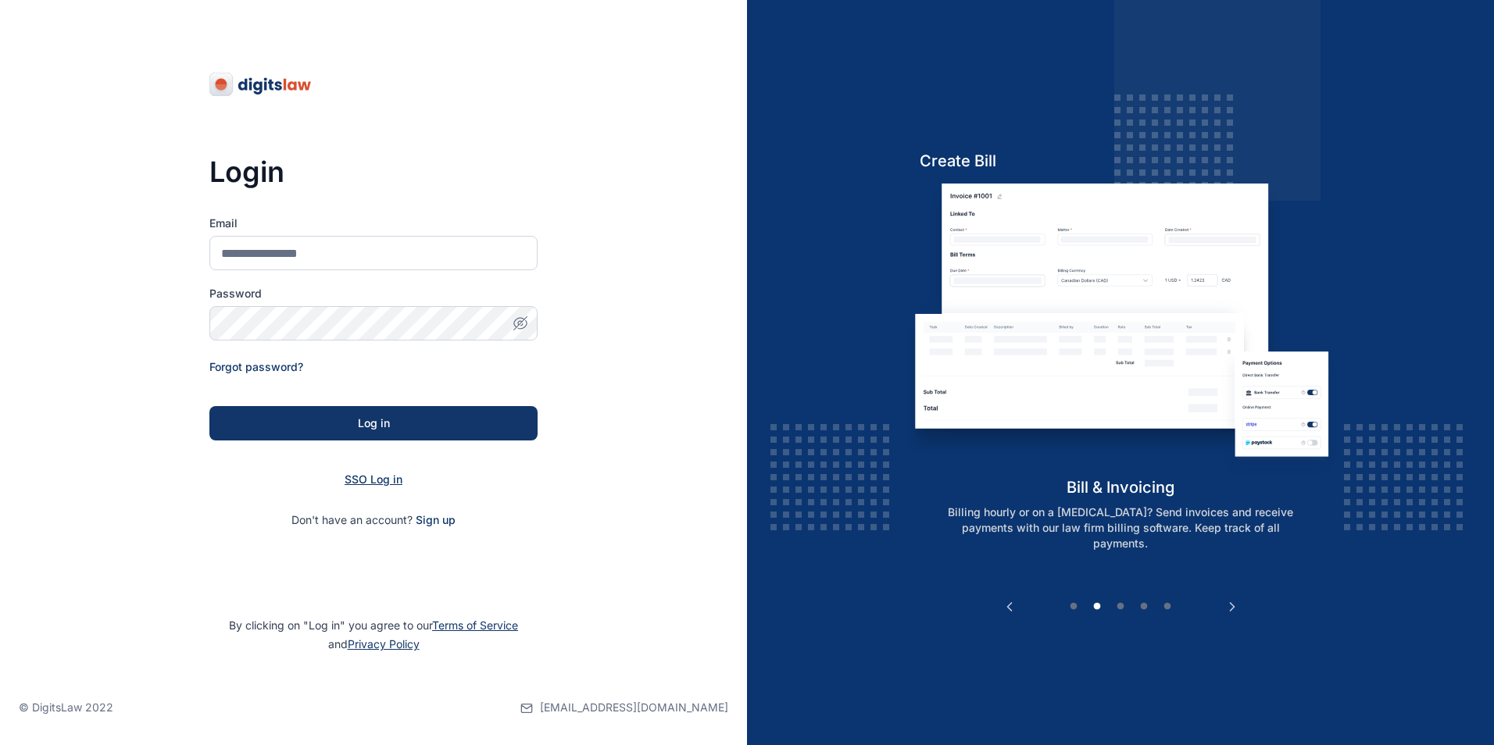
click at [372, 481] on span "SSO Log in" at bounding box center [374, 479] width 58 height 13
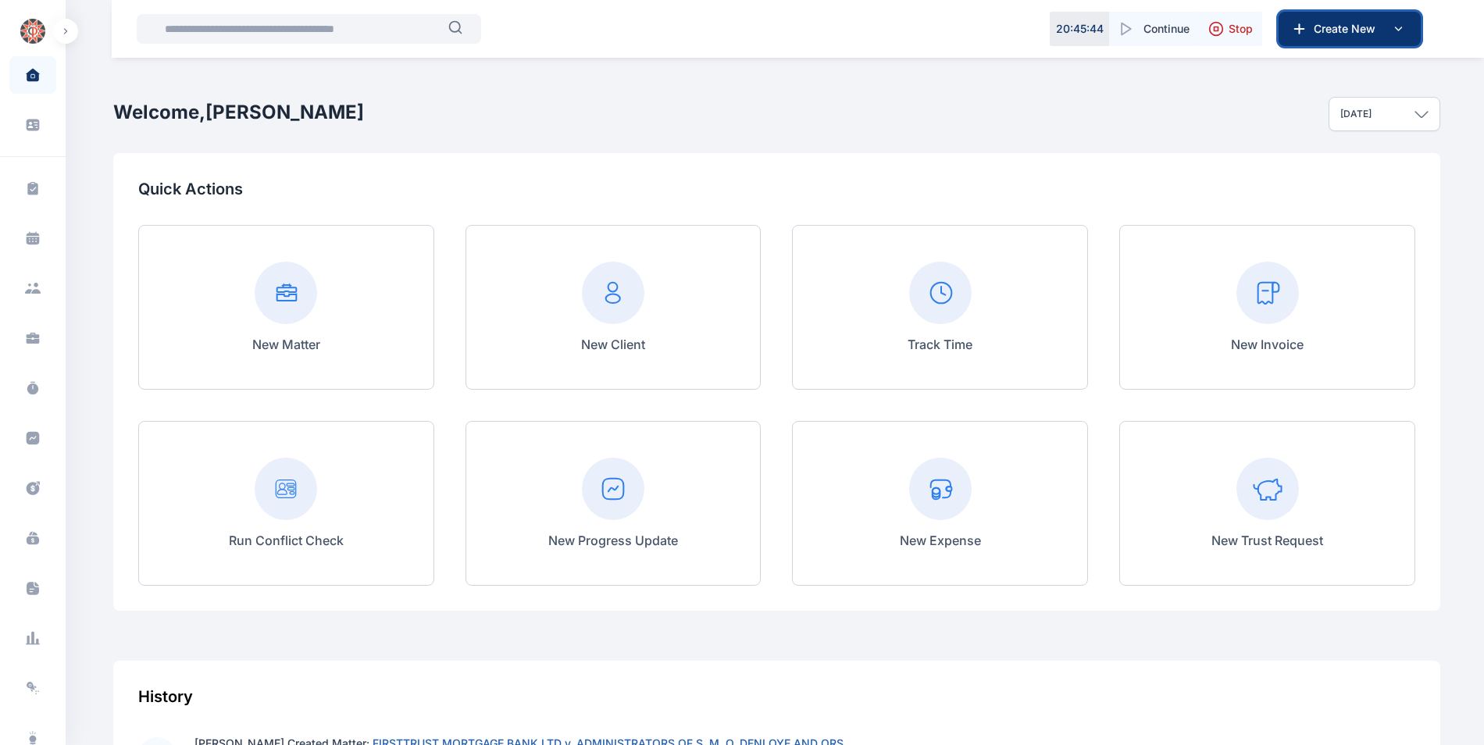
click at [1349, 37] on button "Create New" at bounding box center [1350, 29] width 142 height 34
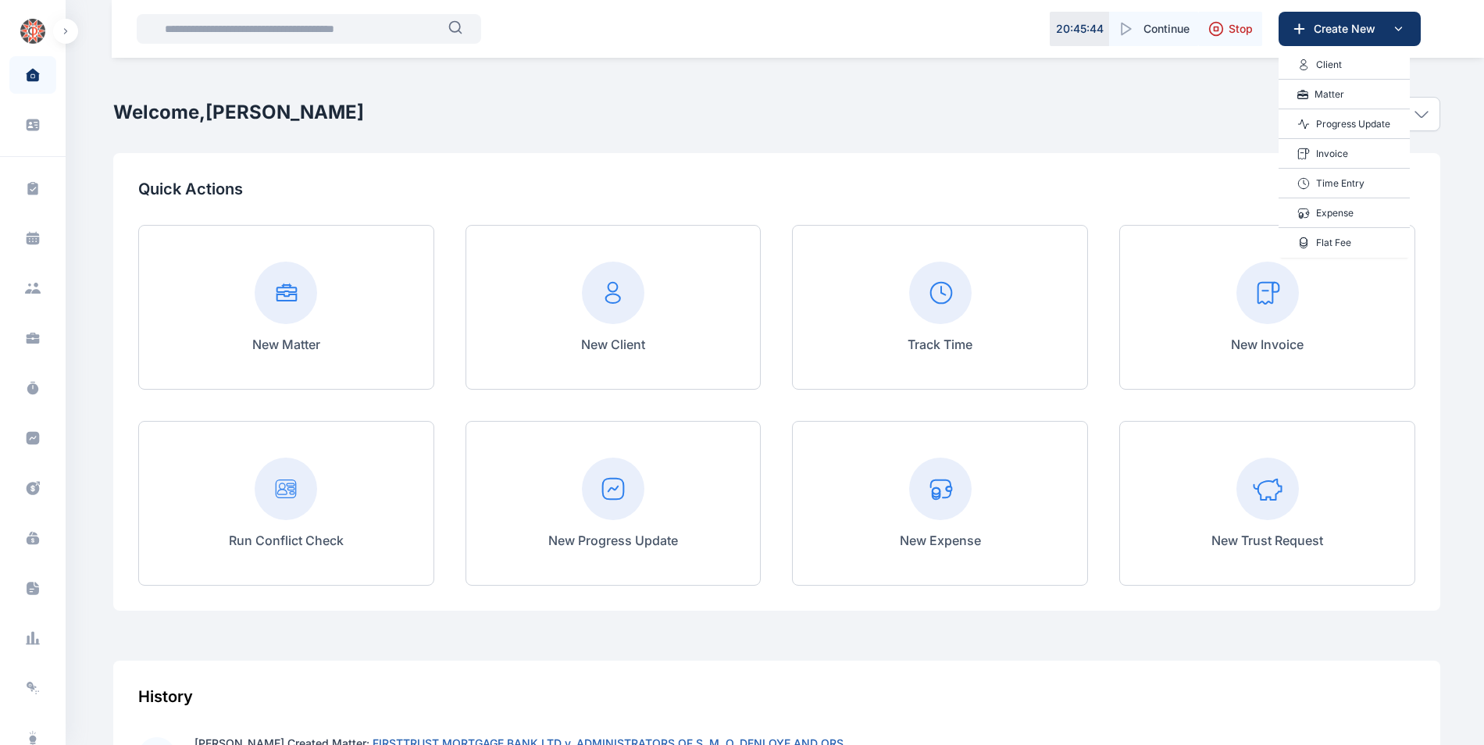
click at [1320, 121] on p "Progress Update" at bounding box center [1353, 124] width 74 height 16
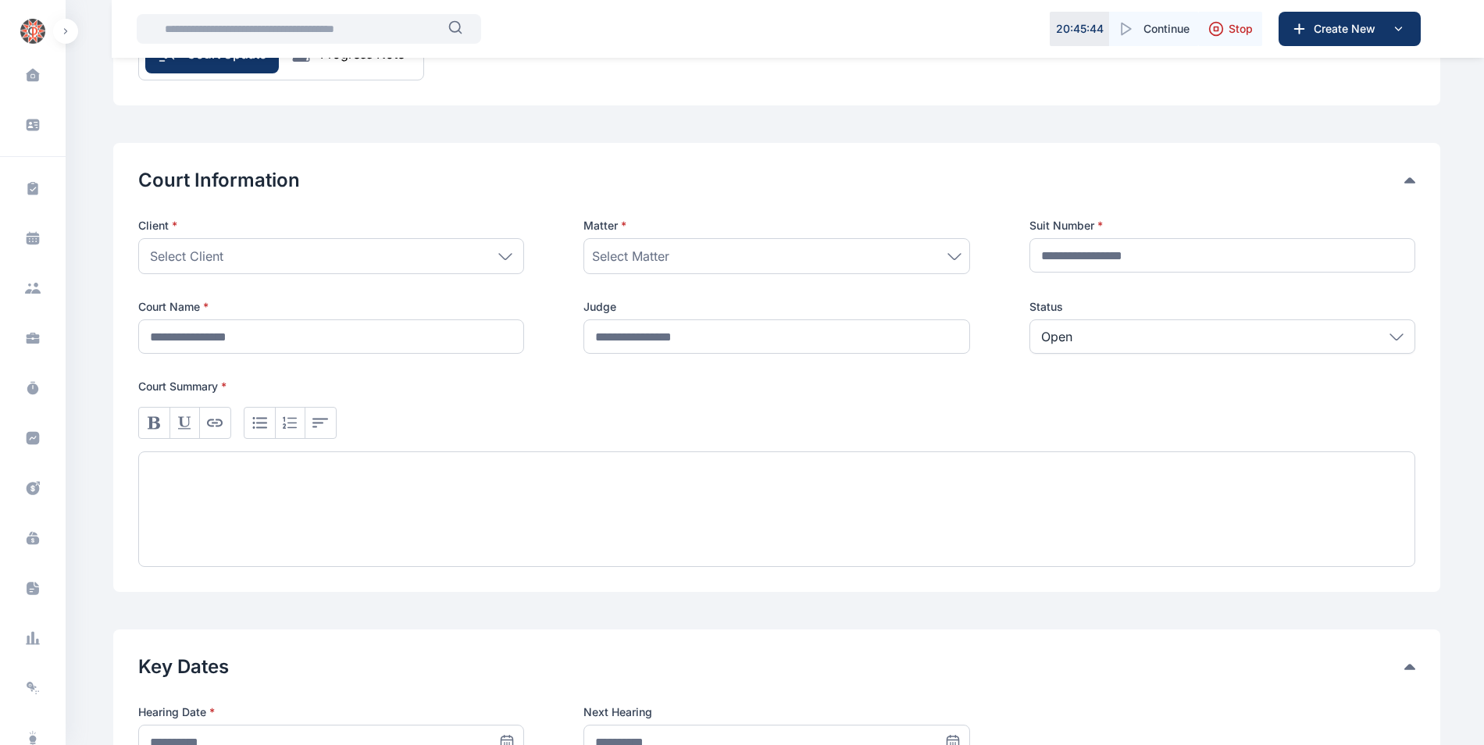
scroll to position [181, 0]
click at [504, 253] on icon at bounding box center [505, 254] width 14 height 7
click at [505, 252] on icon at bounding box center [505, 254] width 14 height 7
click at [509, 257] on icon at bounding box center [505, 254] width 14 height 7
click at [661, 155] on div "Court Information Client * Select Client People Rear Admiral A. Okoja Raymond O…" at bounding box center [776, 365] width 1327 height 449
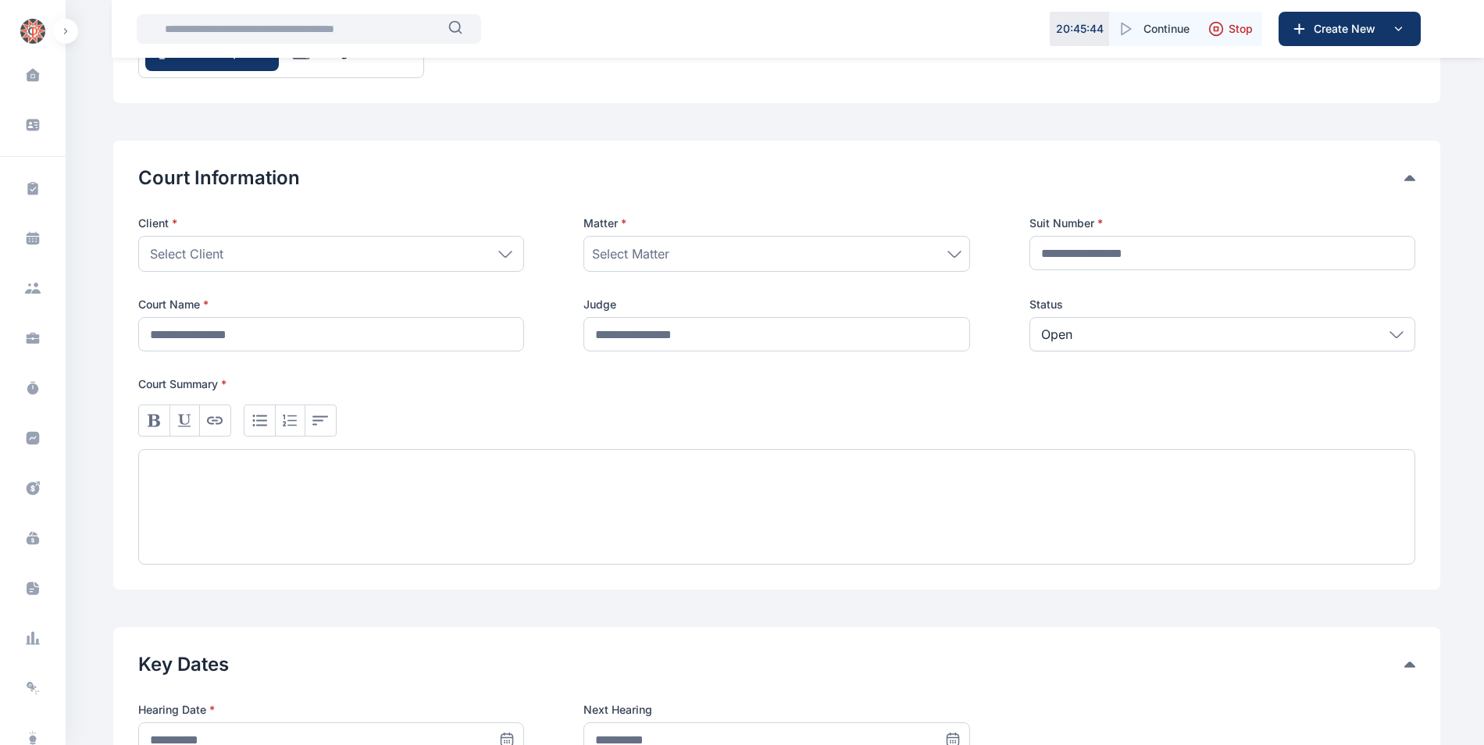
click at [502, 256] on icon at bounding box center [505, 254] width 14 height 7
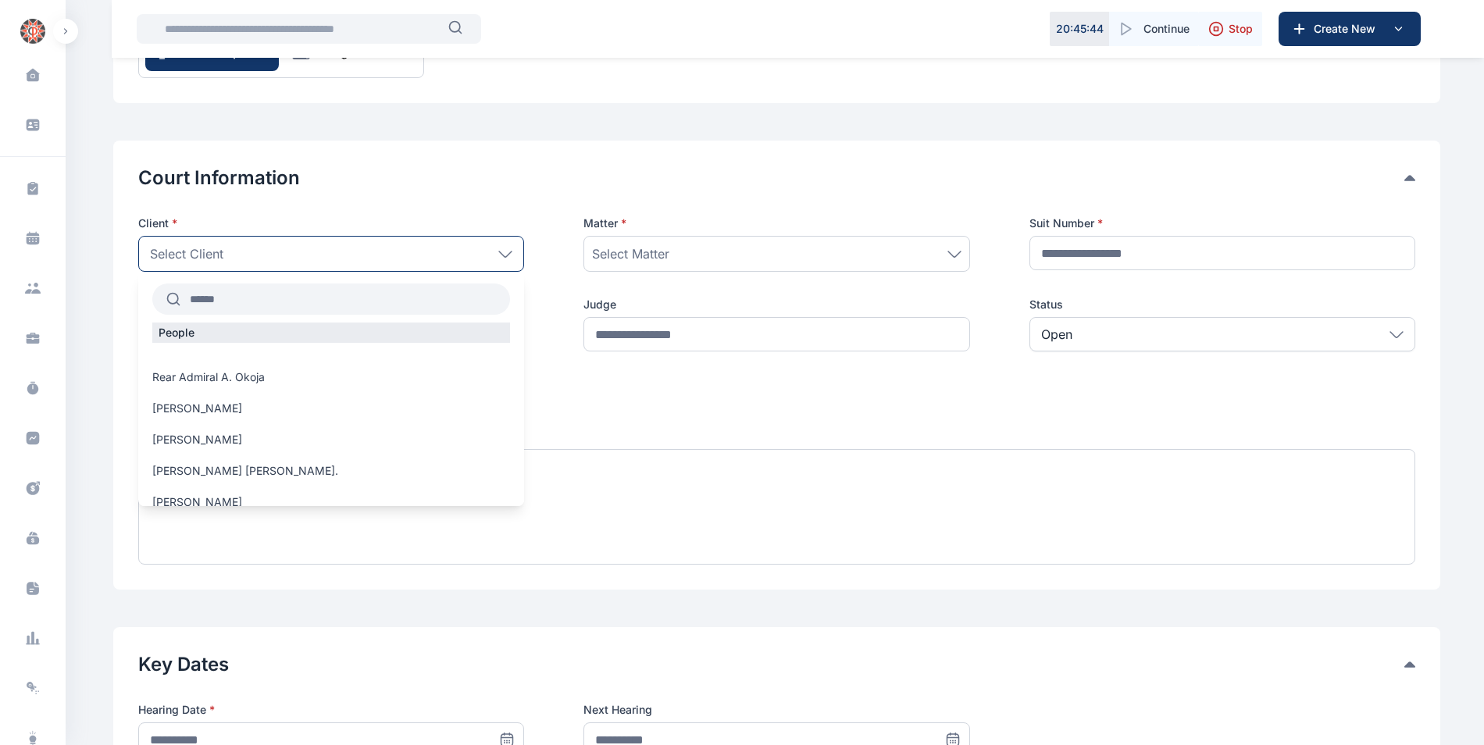
click at [508, 255] on icon at bounding box center [505, 253] width 12 height 5
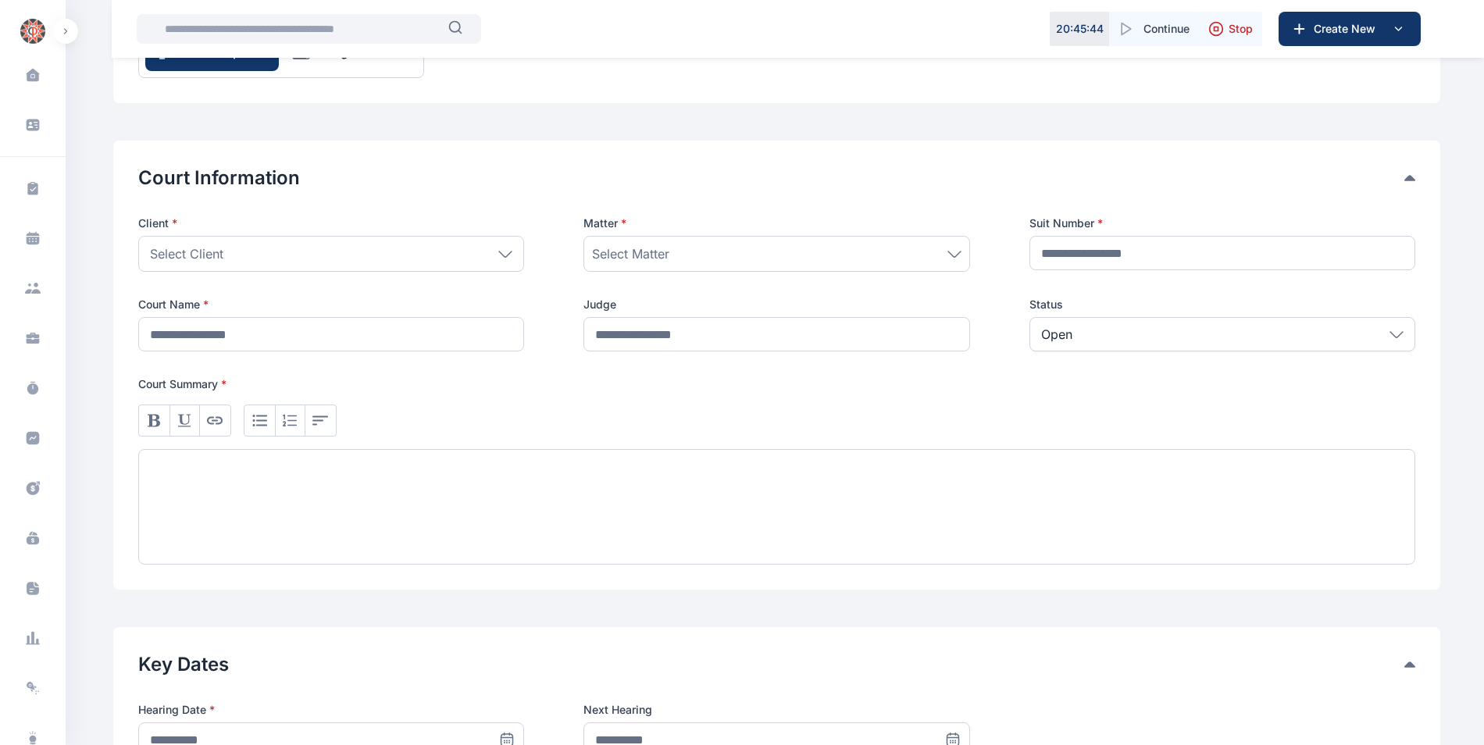
click at [508, 255] on icon at bounding box center [505, 253] width 12 height 5
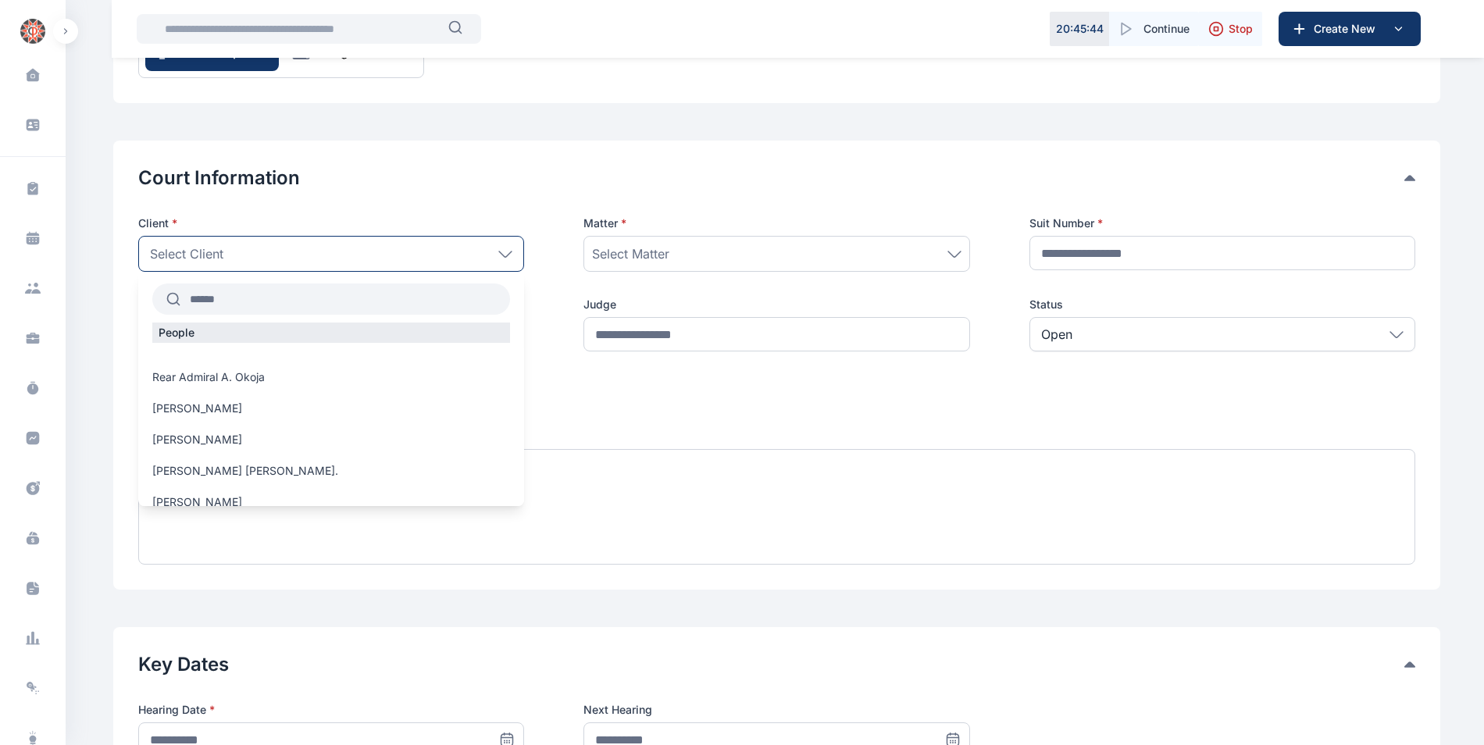
click at [252, 304] on input "text" at bounding box center [345, 299] width 330 height 28
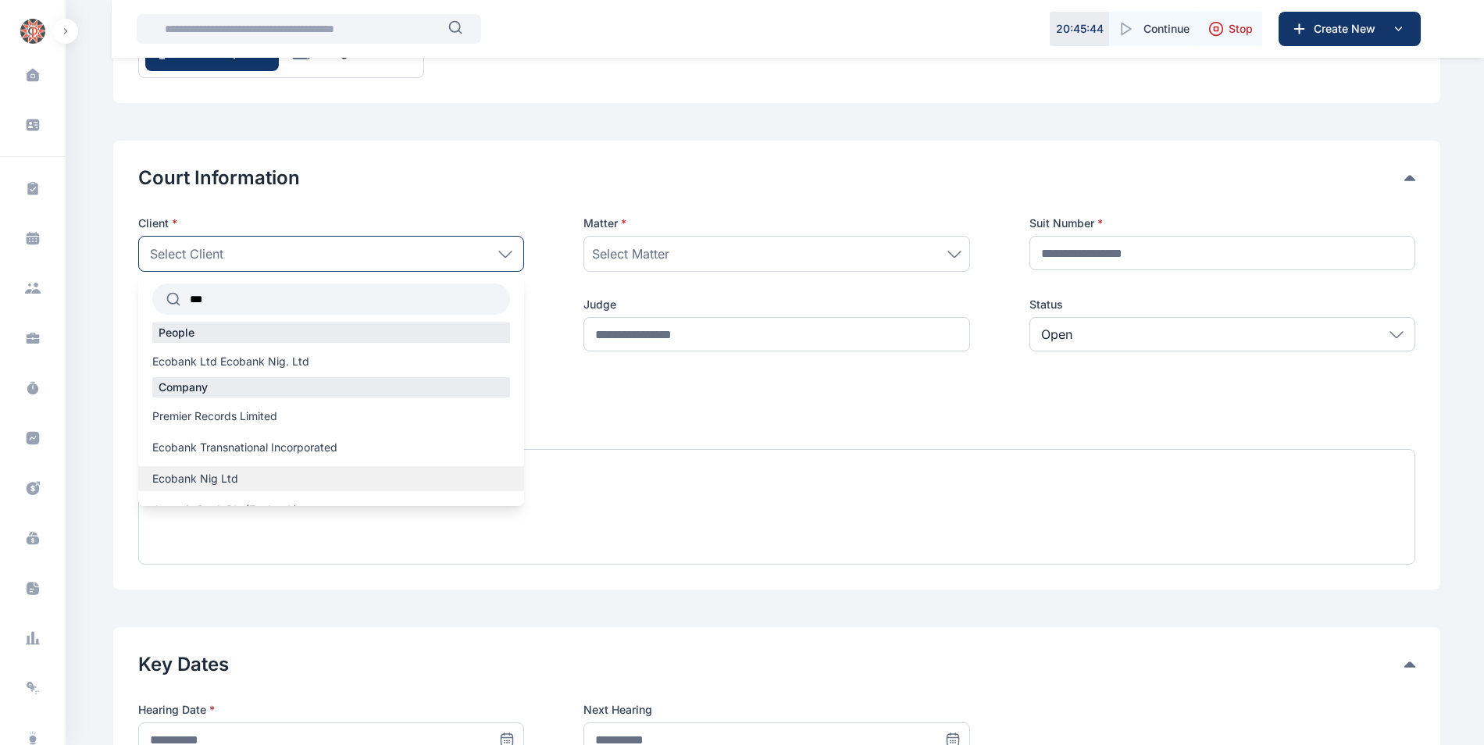
type input "***"
click at [236, 472] on span "Ecobank Nig Ltd" at bounding box center [195, 479] width 86 height 16
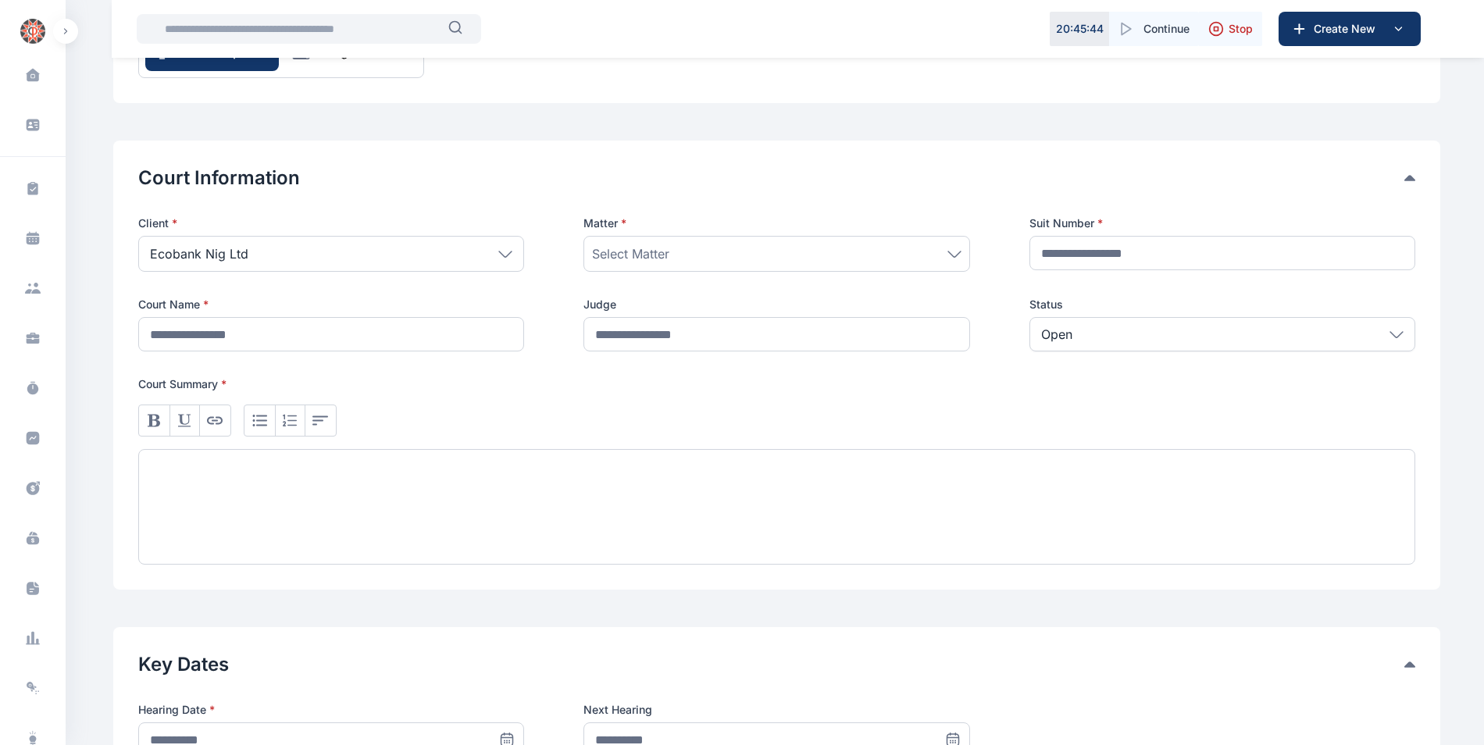
click at [744, 259] on div "Select Matter" at bounding box center [776, 254] width 369 height 19
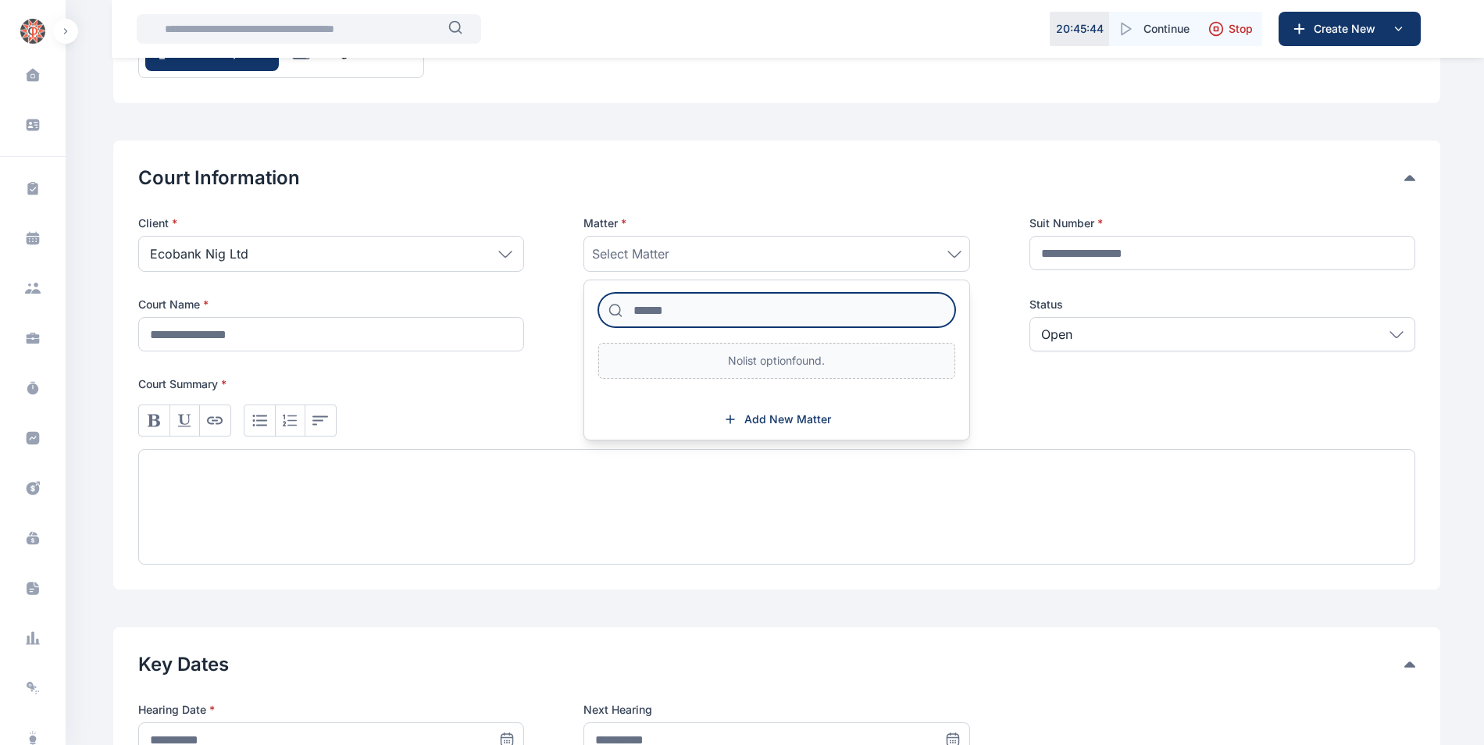
click at [719, 310] on input at bounding box center [776, 310] width 356 height 34
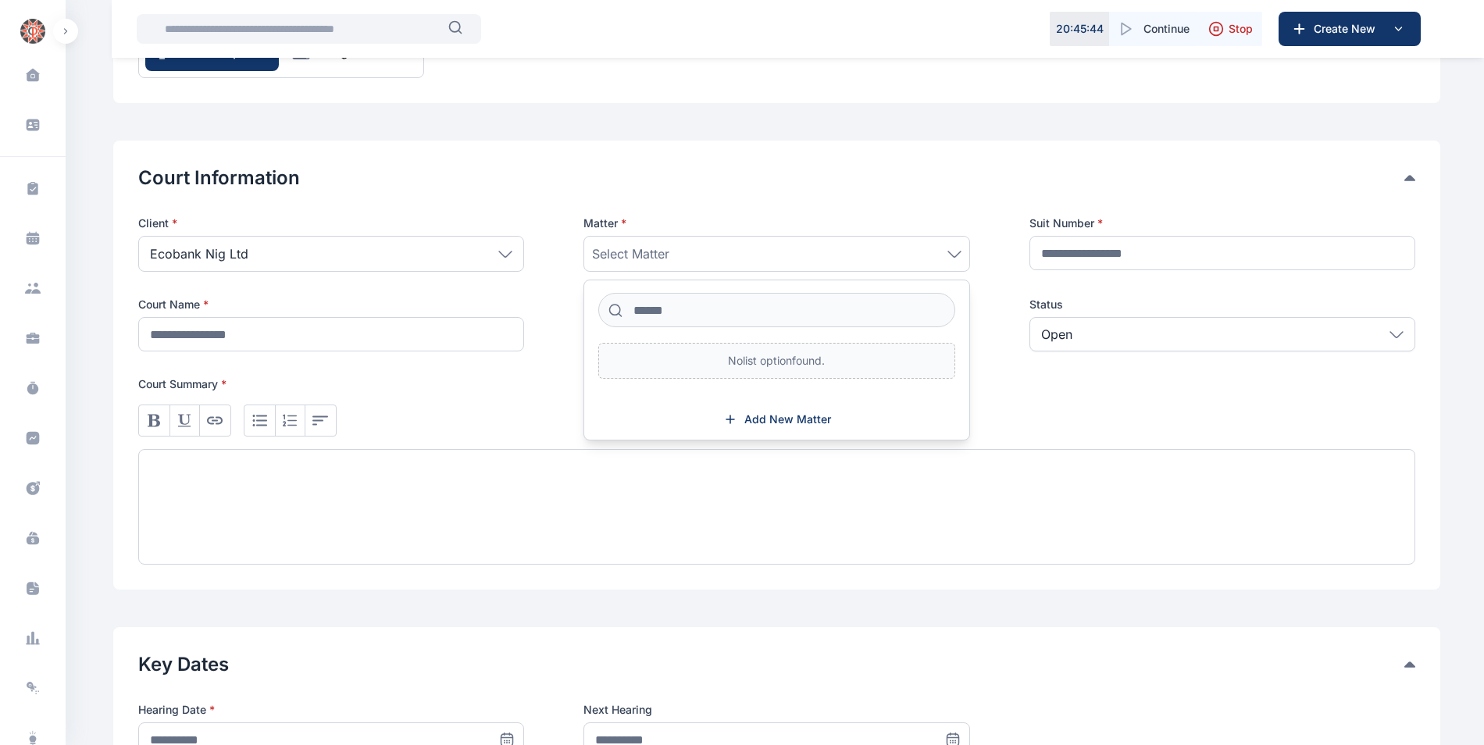
click at [759, 270] on div "Select Matter" at bounding box center [777, 254] width 386 height 36
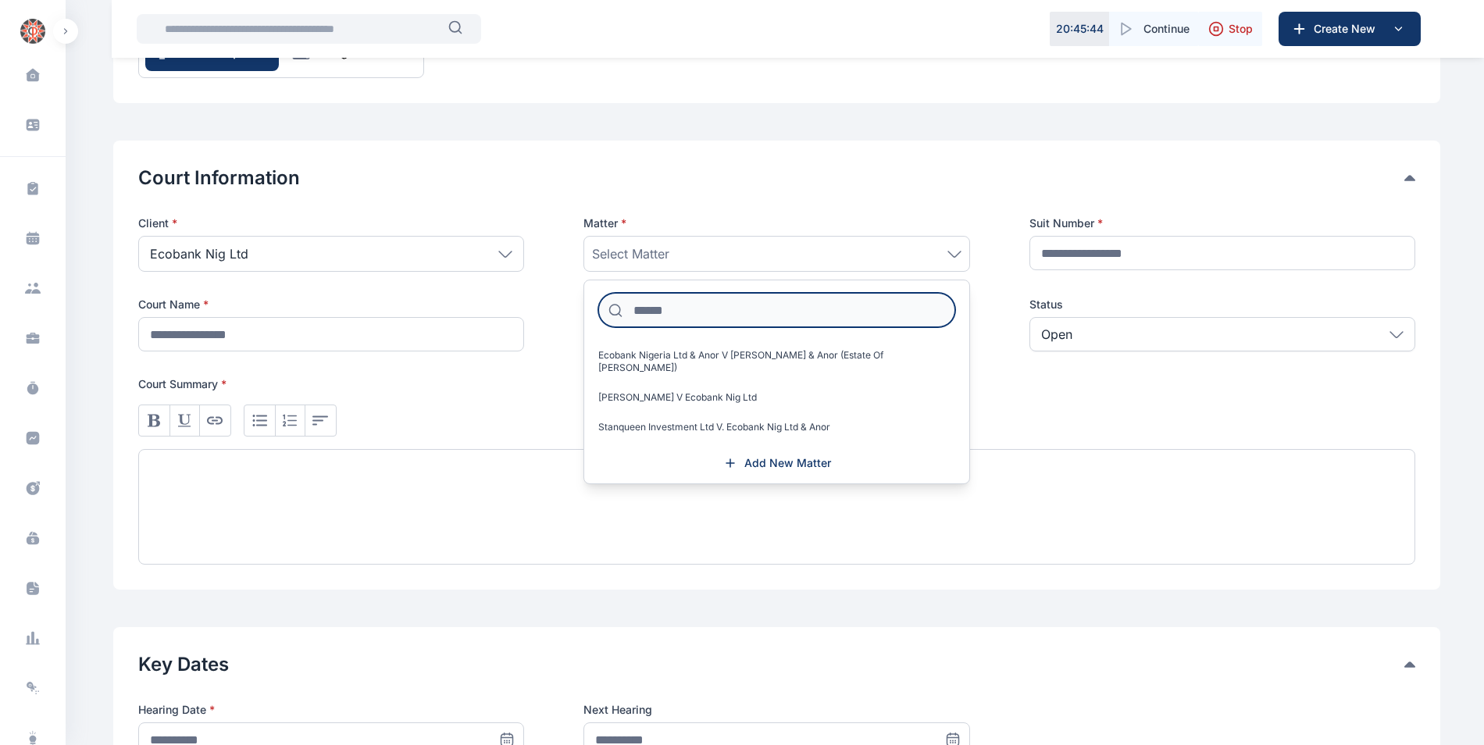
click at [747, 316] on input at bounding box center [776, 310] width 356 height 34
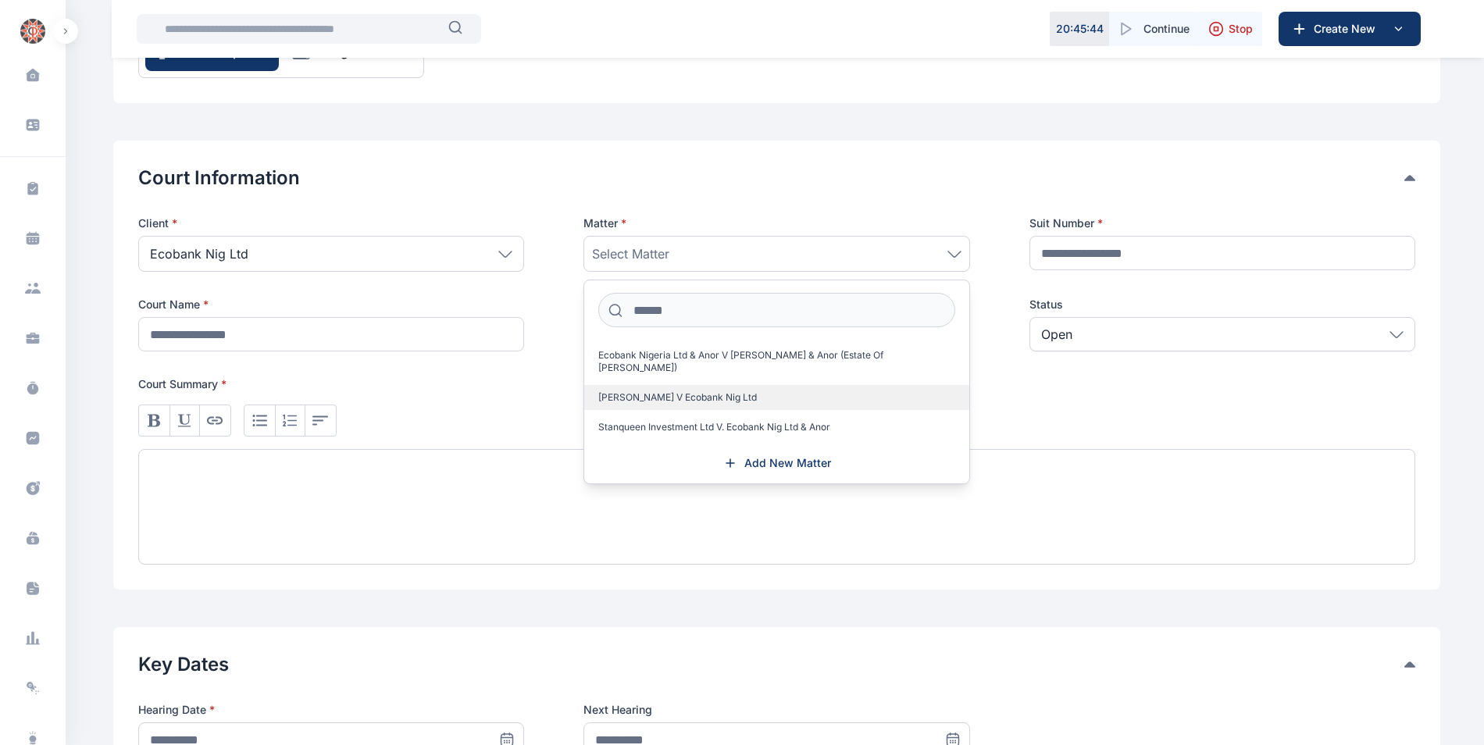
click at [742, 391] on span "Mr. Sam Chukwura V Ecobank Nig Ltd" at bounding box center [677, 397] width 159 height 12
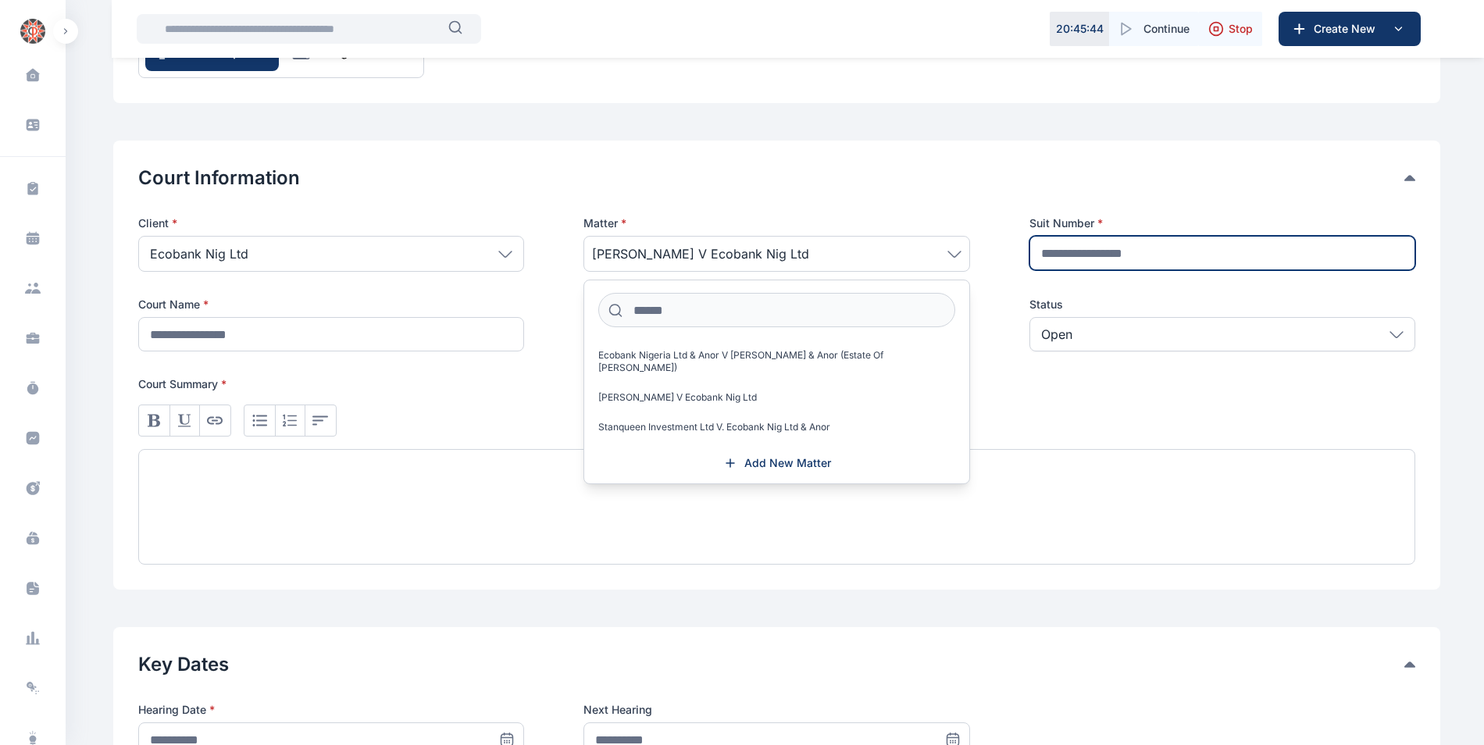
click at [1077, 254] on input "text" at bounding box center [1223, 253] width 386 height 34
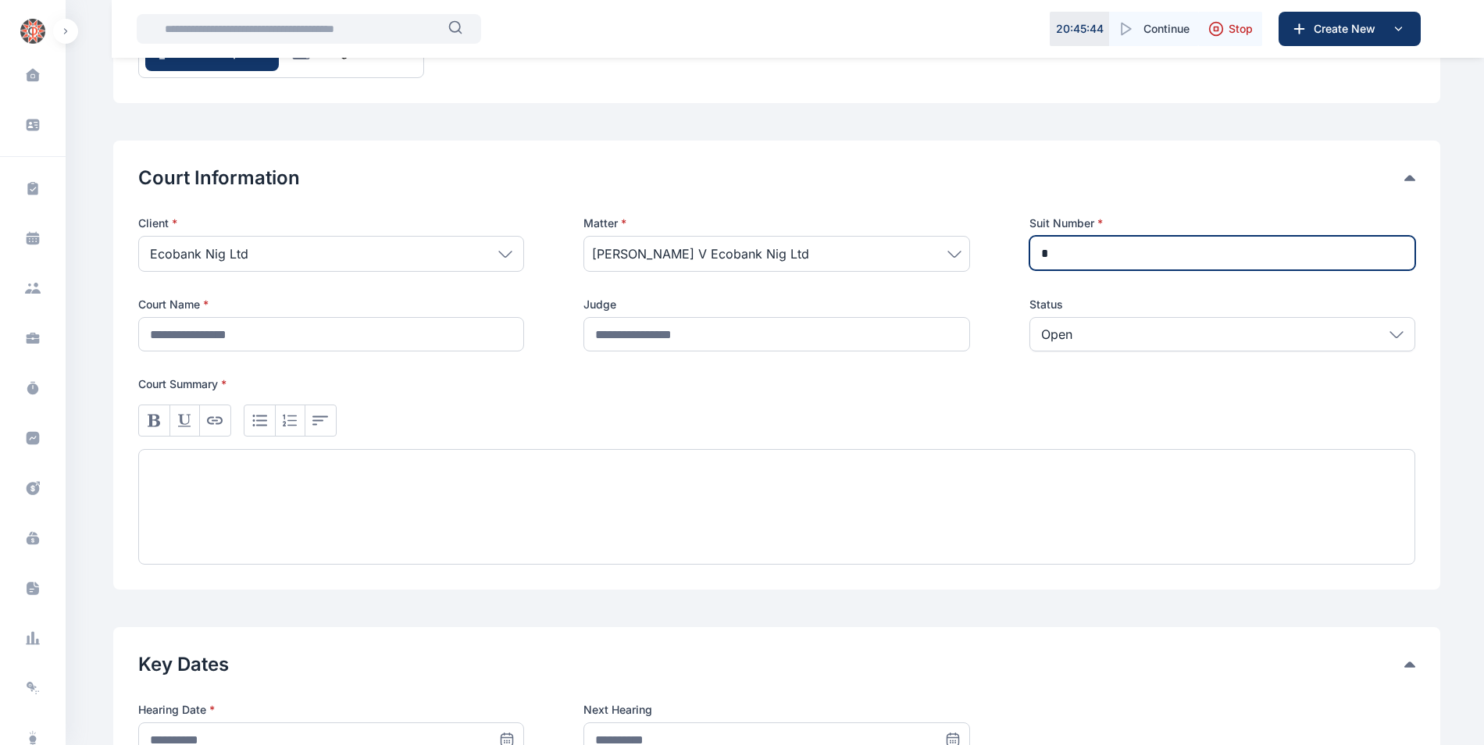
type input "*"
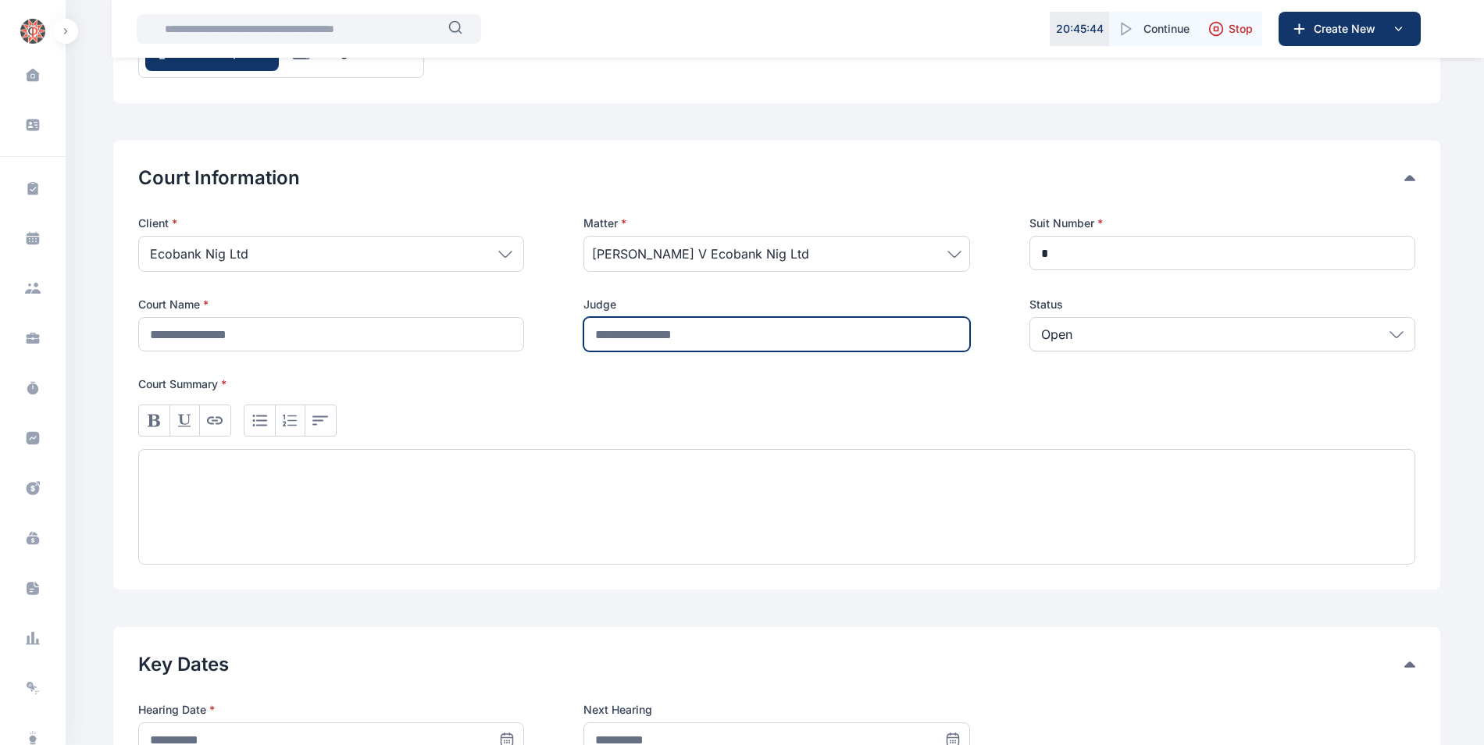
click at [703, 332] on input "text" at bounding box center [777, 334] width 386 height 34
type input "*"
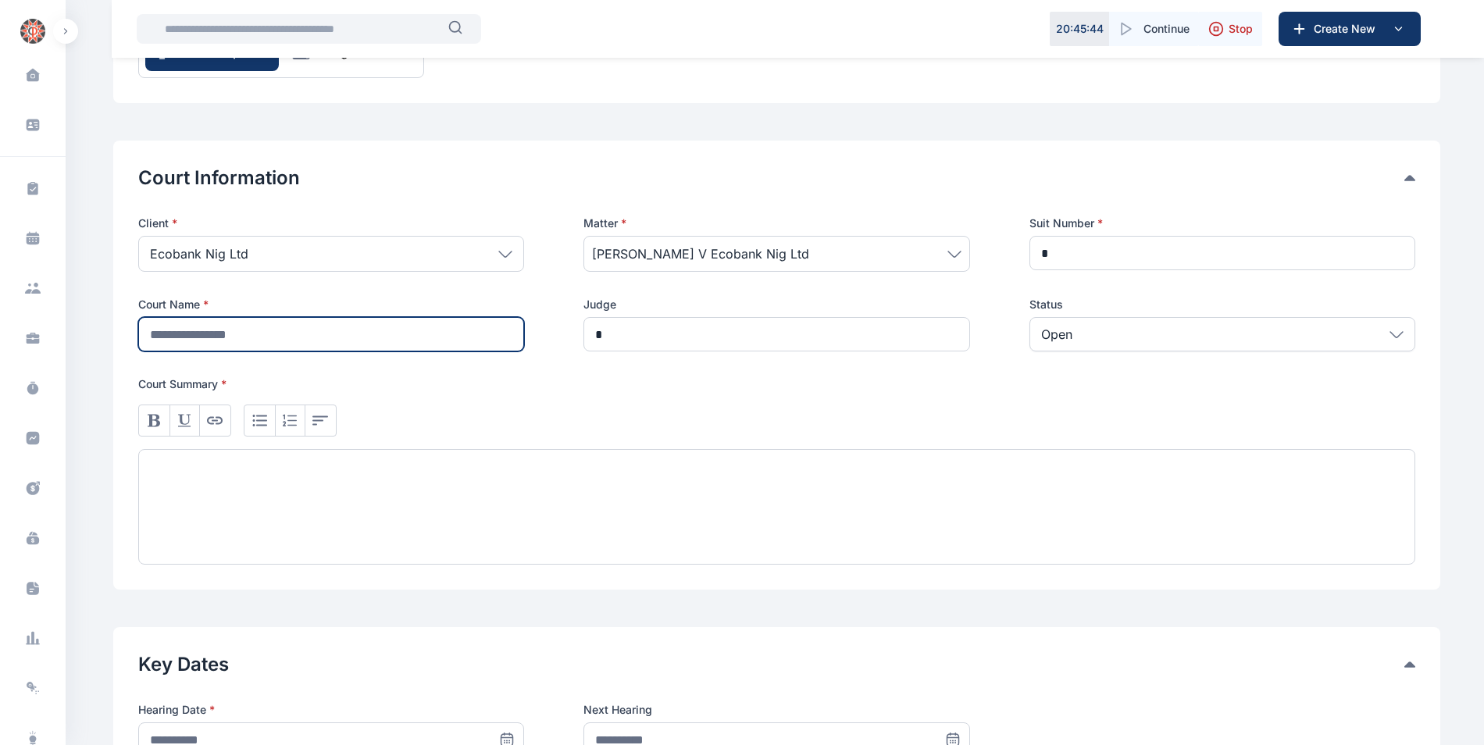
click at [197, 336] on input "text" at bounding box center [331, 334] width 386 height 34
type input "**********"
click at [159, 473] on div at bounding box center [776, 507] width 1277 height 116
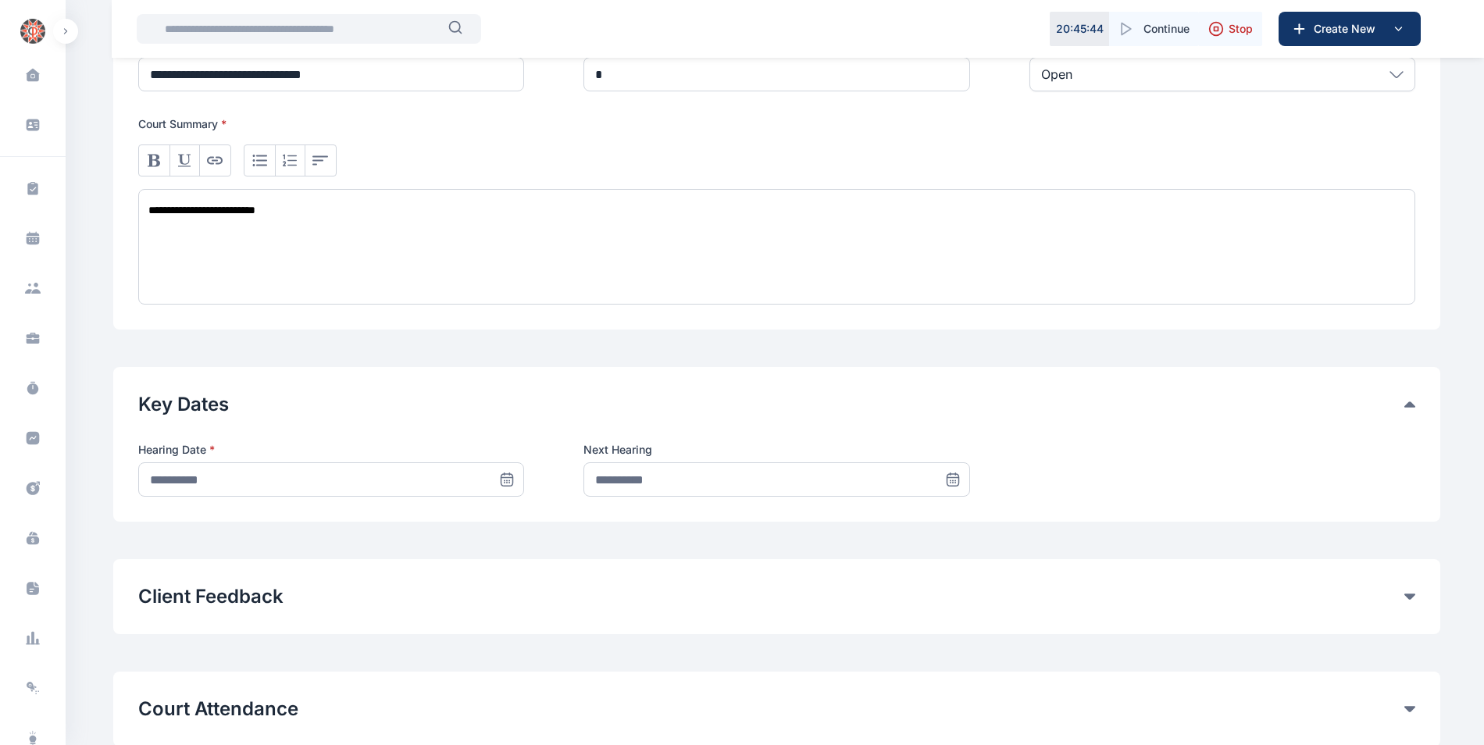
scroll to position [490, 0]
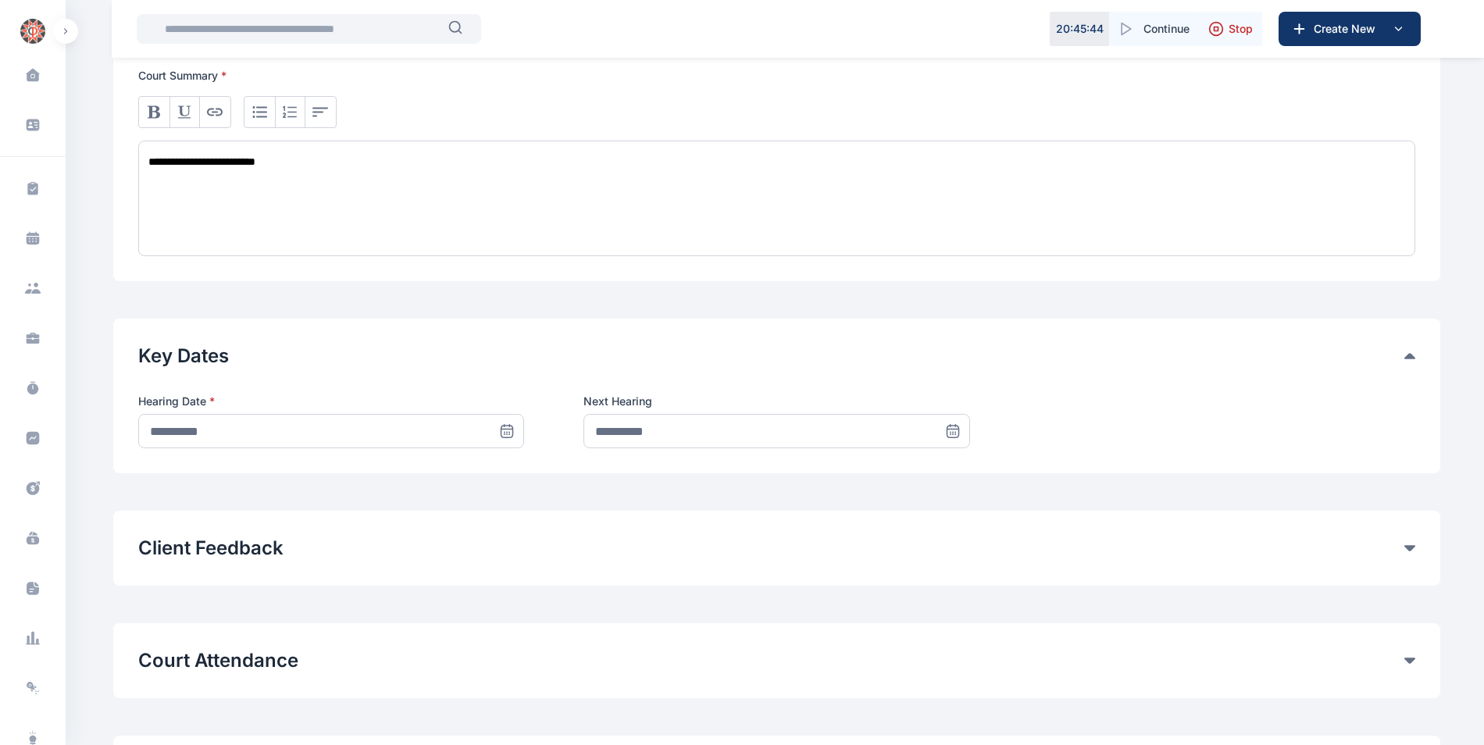
click at [512, 428] on icon at bounding box center [508, 432] width 12 height 12
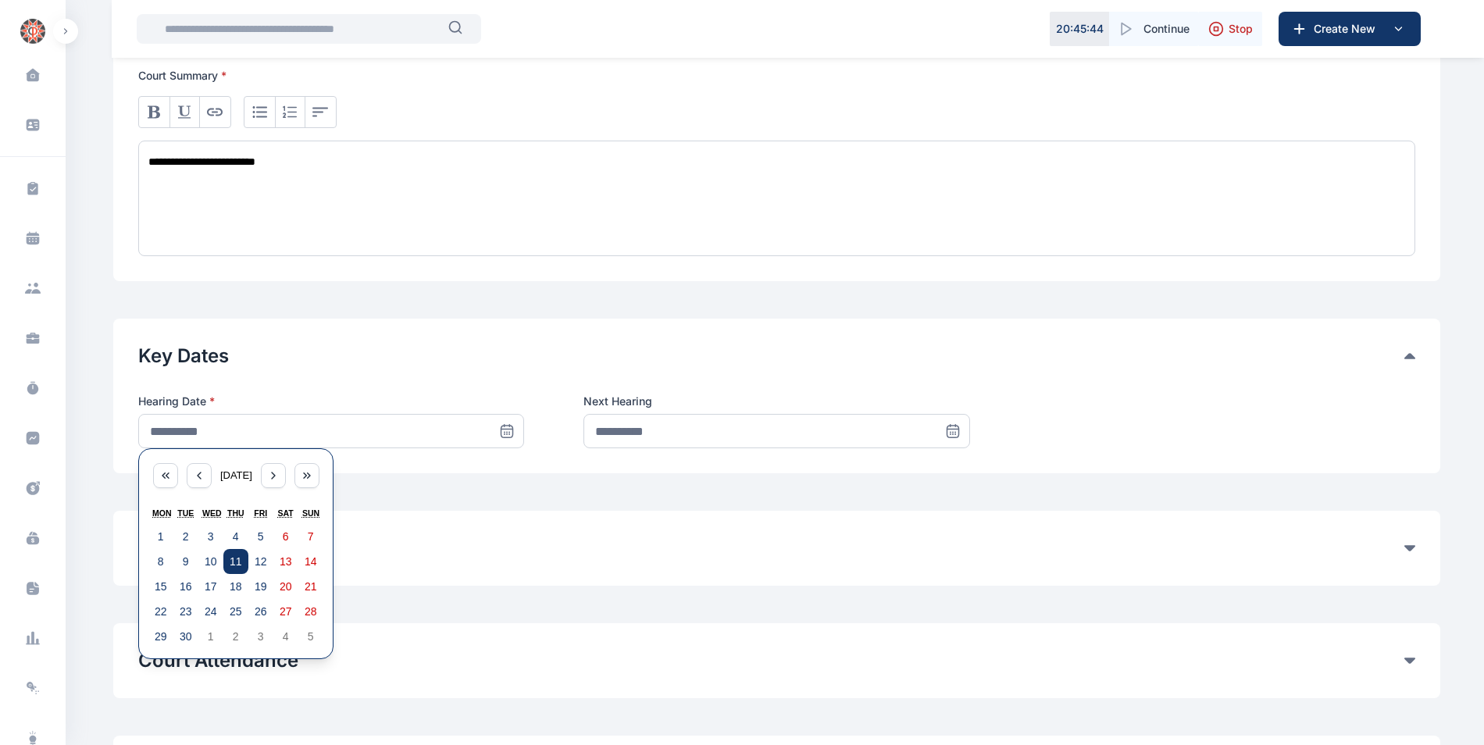
click at [242, 559] on button "11" at bounding box center [235, 561] width 25 height 25
type input "**********"
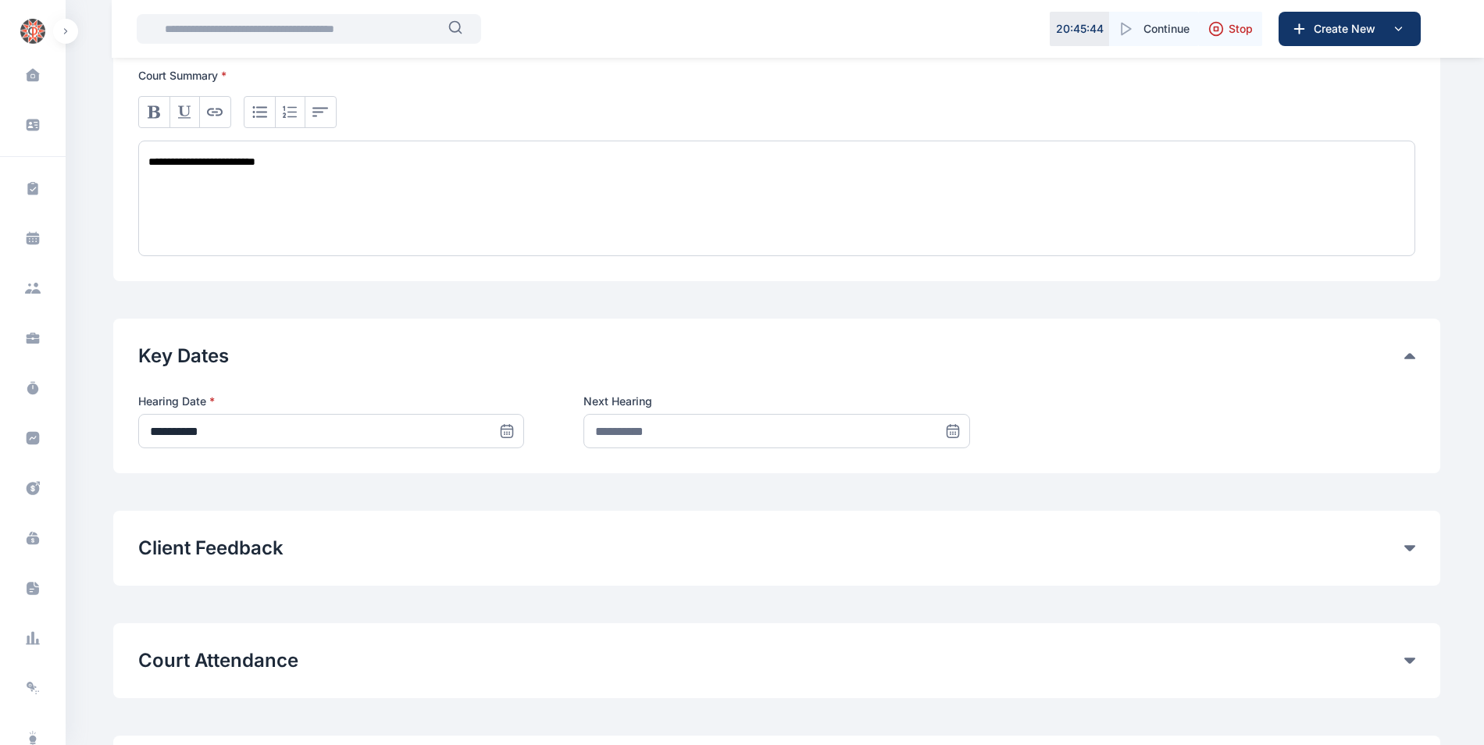
click at [952, 432] on icon at bounding box center [953, 431] width 16 height 16
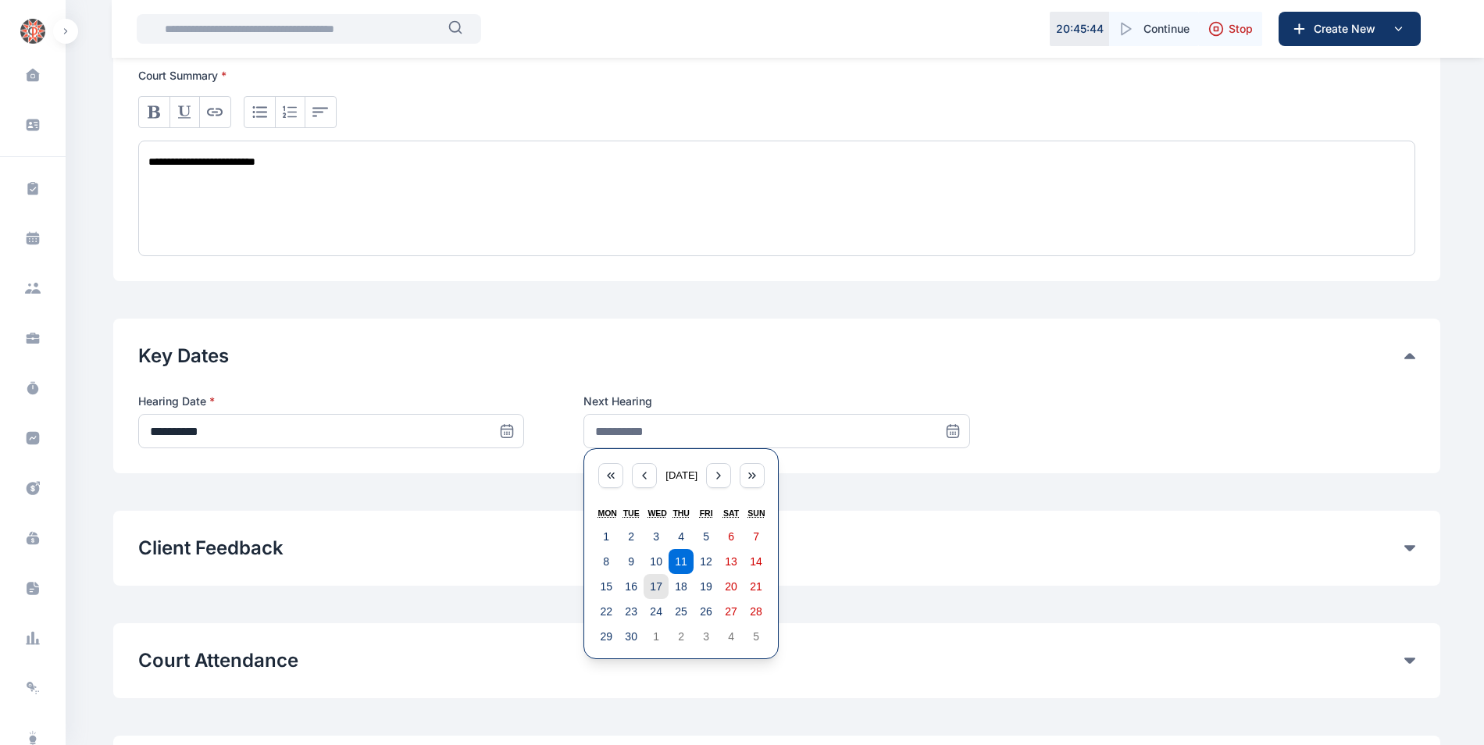
click at [659, 593] on abbr "17" at bounding box center [656, 586] width 12 height 12
type input "**********"
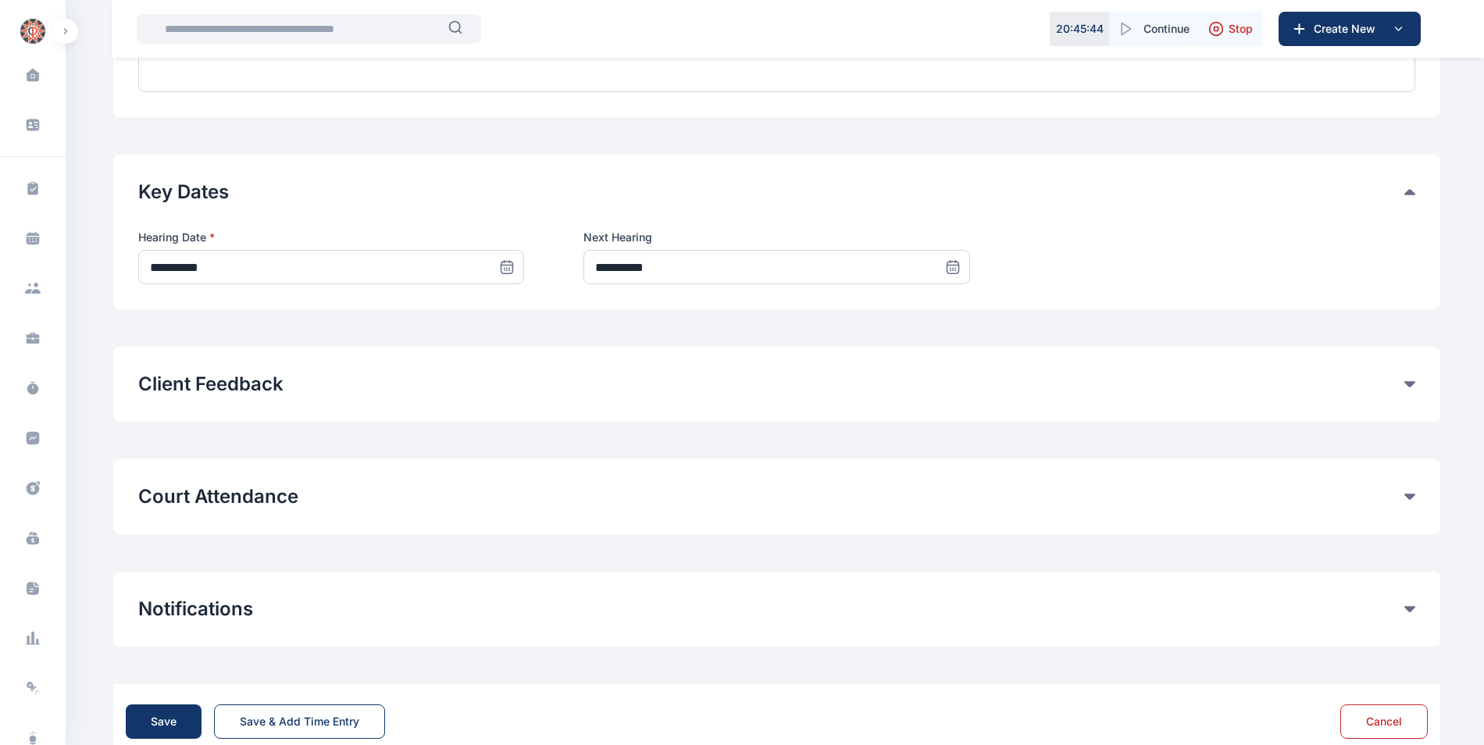
scroll to position [693, 0]
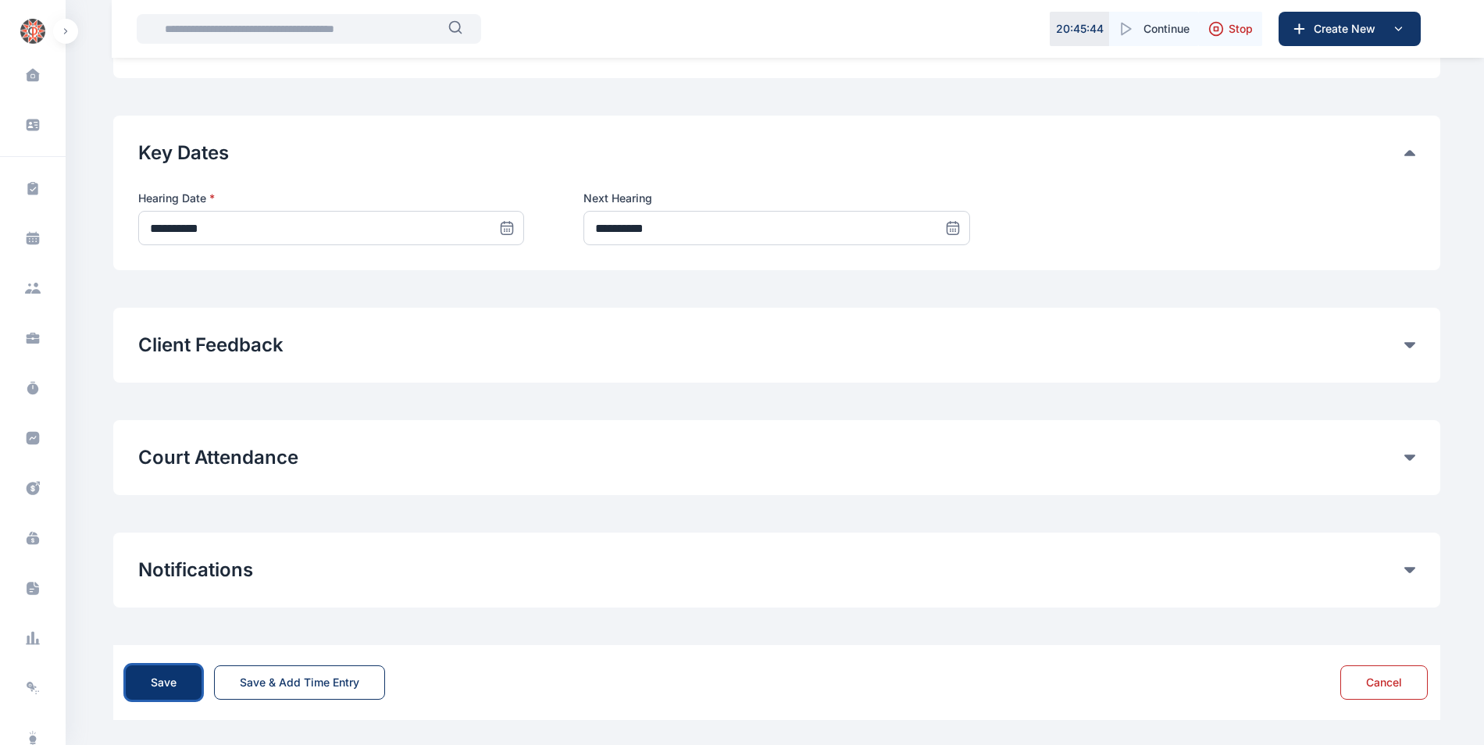
click at [155, 683] on div "Save" at bounding box center [164, 683] width 26 height 16
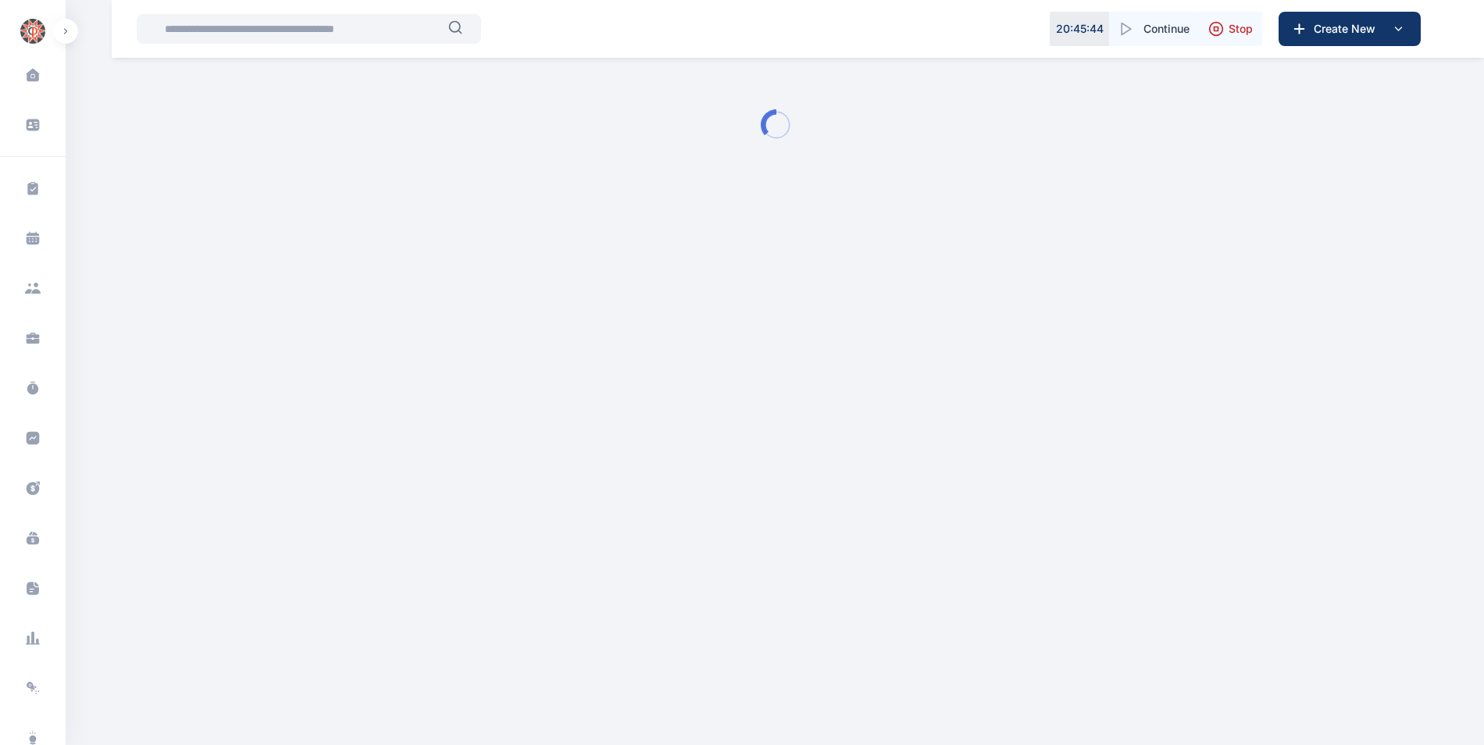
scroll to position [0, 0]
type input "**********"
